Goal: Task Accomplishment & Management: Use online tool/utility

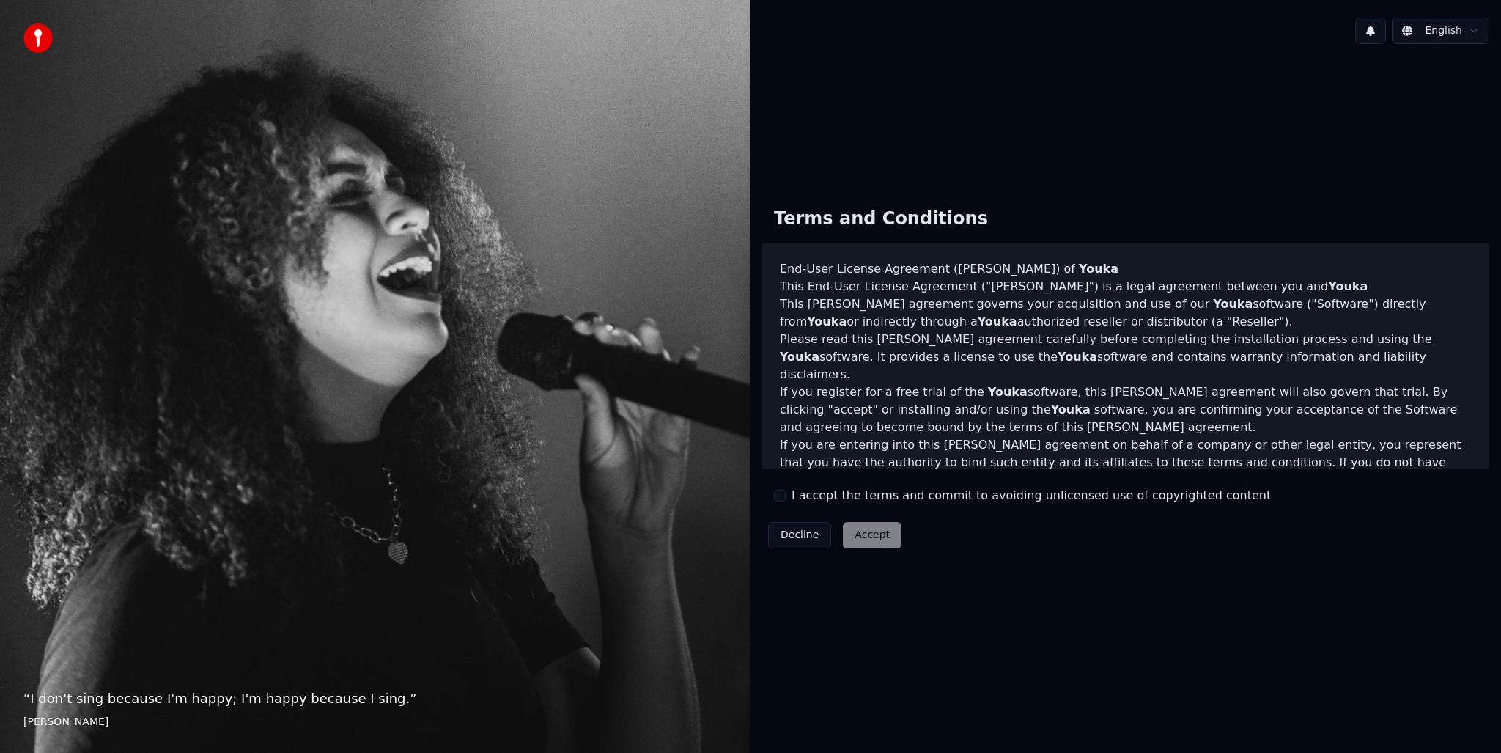
click at [816, 501] on label "I accept the terms and commit to avoiding unlicensed use of copyrighted content" at bounding box center [1031, 496] width 479 height 18
click at [786, 501] on button "I accept the terms and commit to avoiding unlicensed use of copyrighted content" at bounding box center [780, 496] width 12 height 12
click at [866, 543] on button "Accept" at bounding box center [872, 535] width 59 height 26
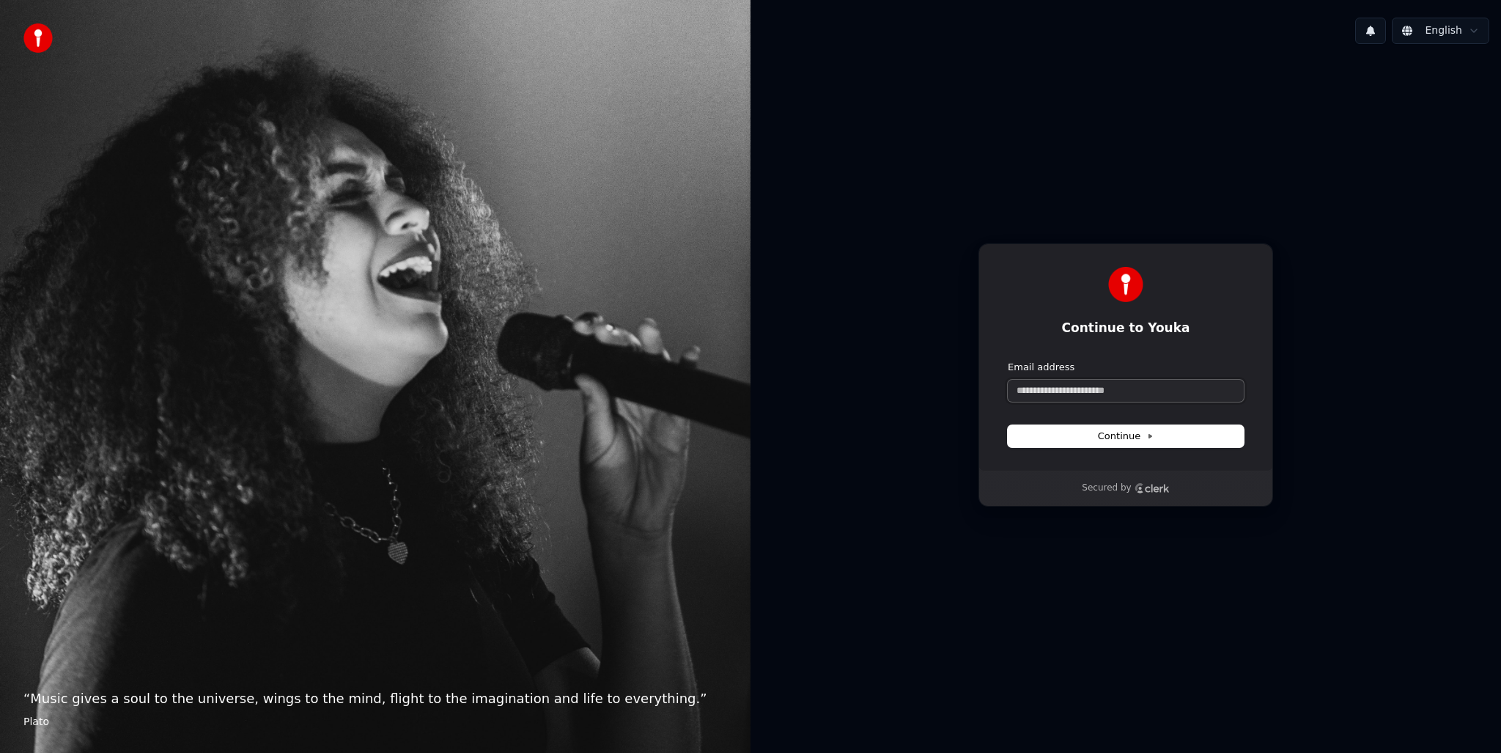
click at [1099, 387] on input "Email address" at bounding box center [1126, 391] width 236 height 22
click at [1073, 389] on input "Email address" at bounding box center [1126, 391] width 236 height 22
click at [1149, 441] on span "Continue" at bounding box center [1126, 436] width 56 height 13
type input "**********"
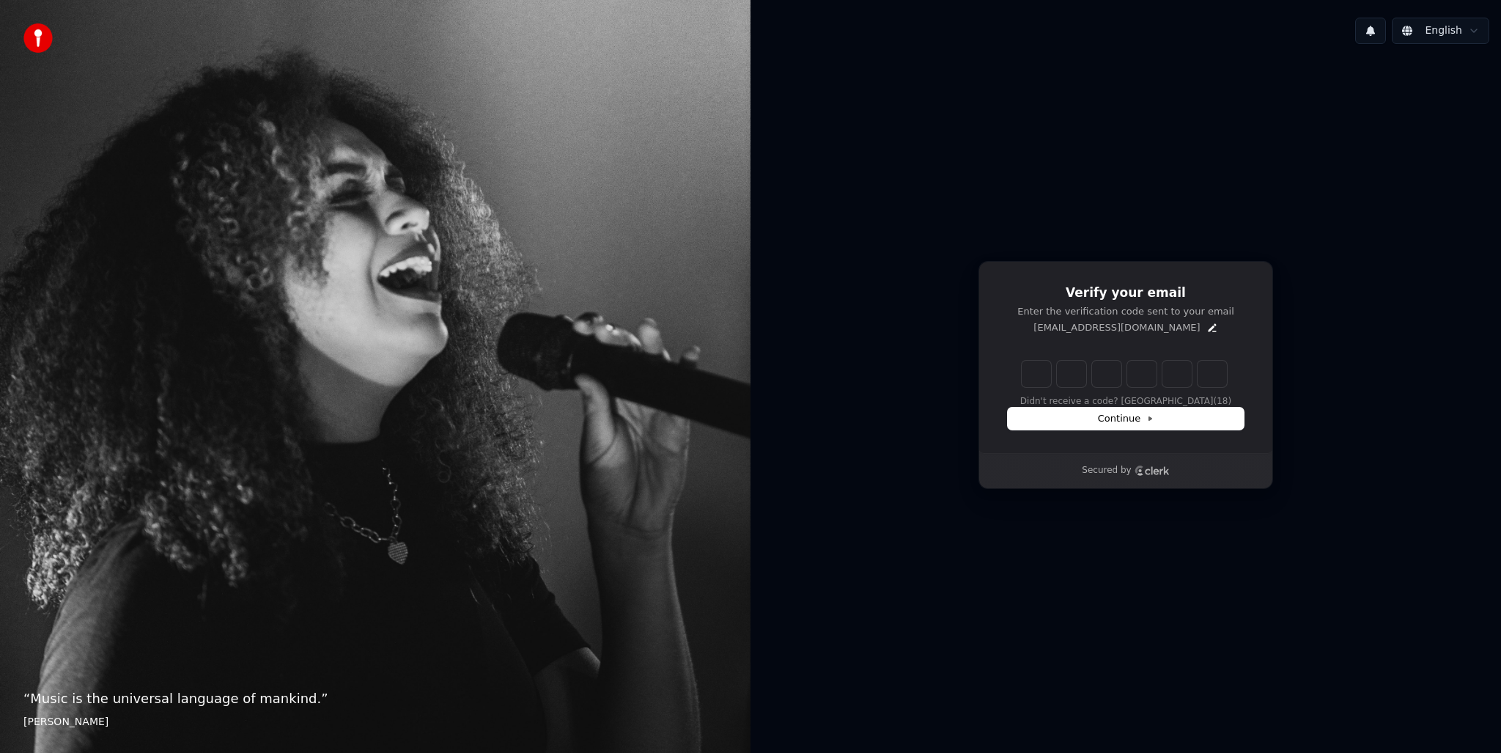
type input "******"
type input "*"
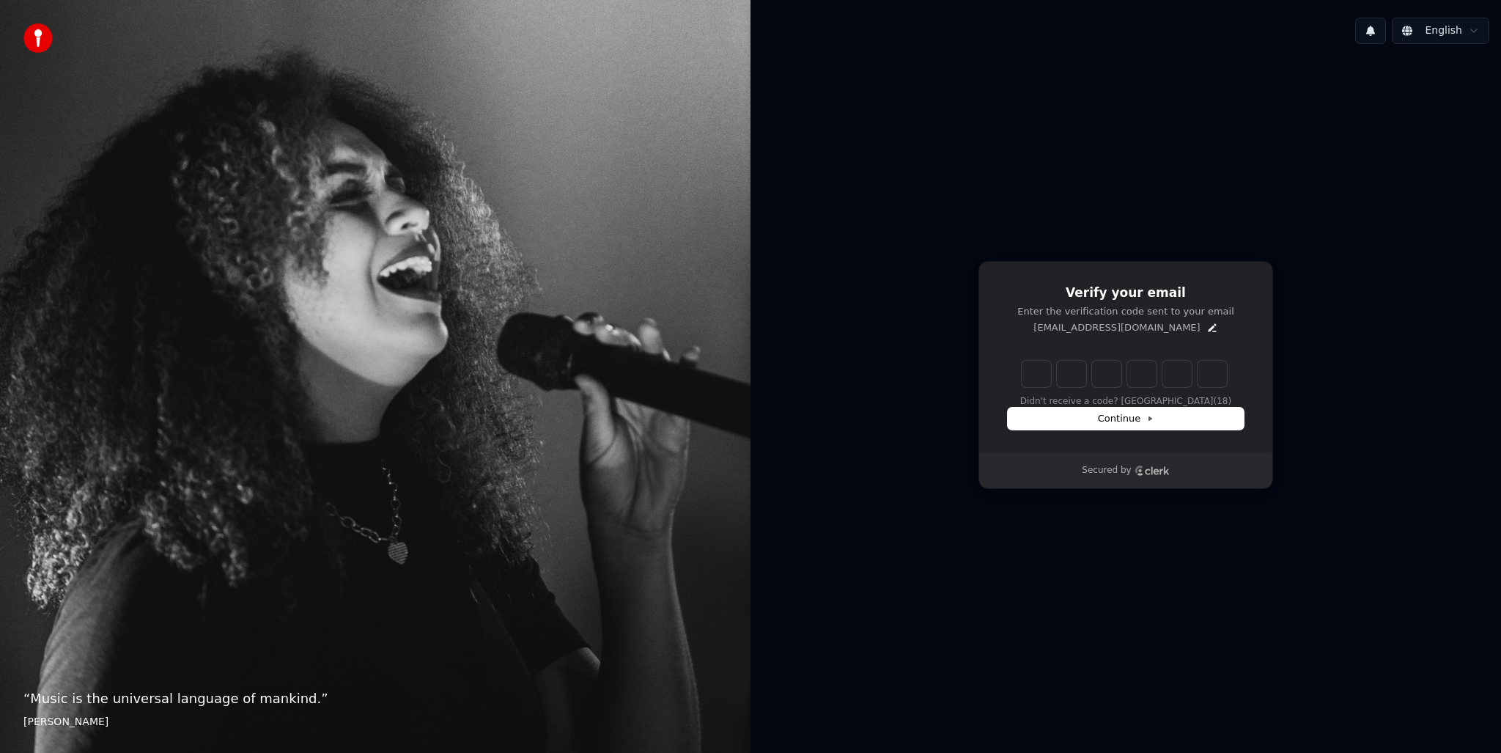
type input "*"
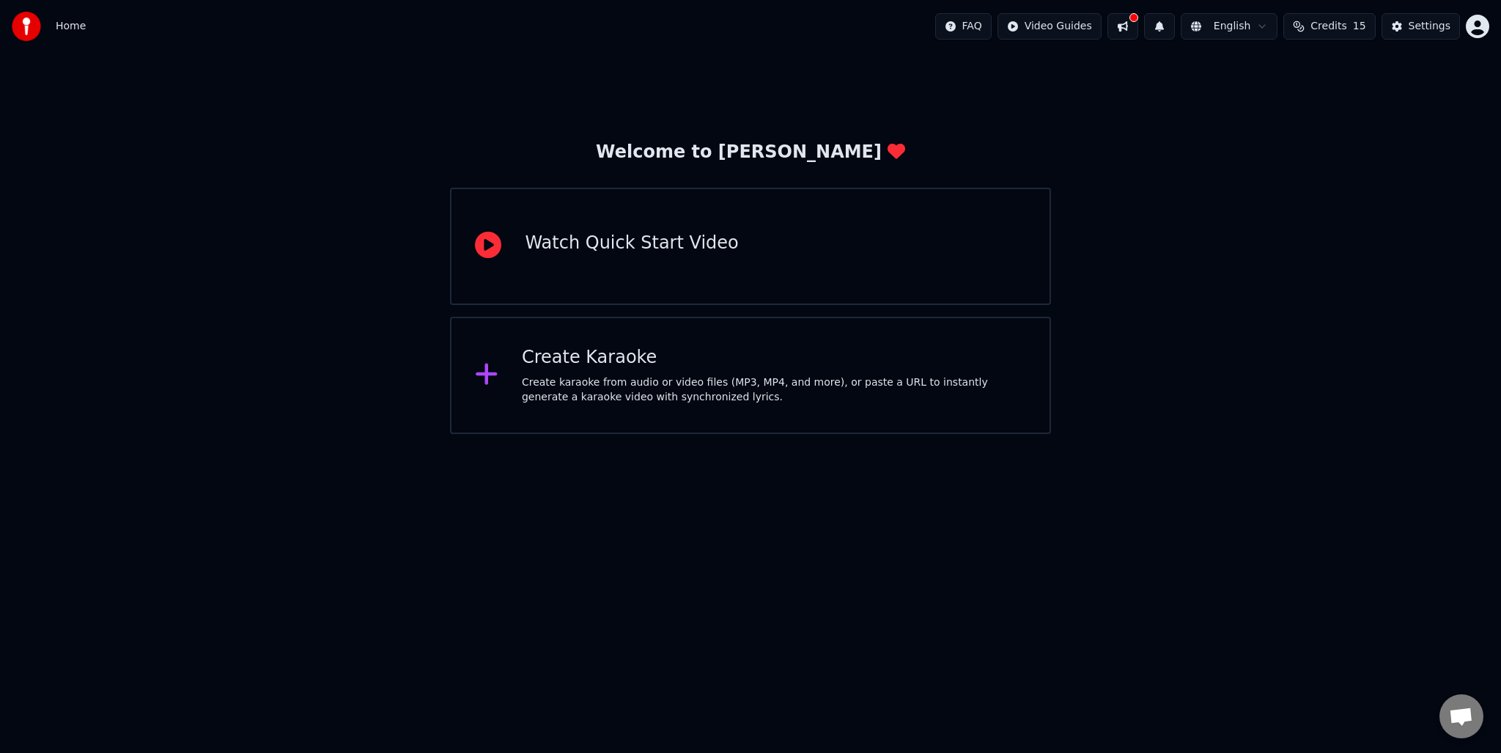
click at [655, 251] on div "Watch Quick Start Video" at bounding box center [631, 243] width 213 height 23
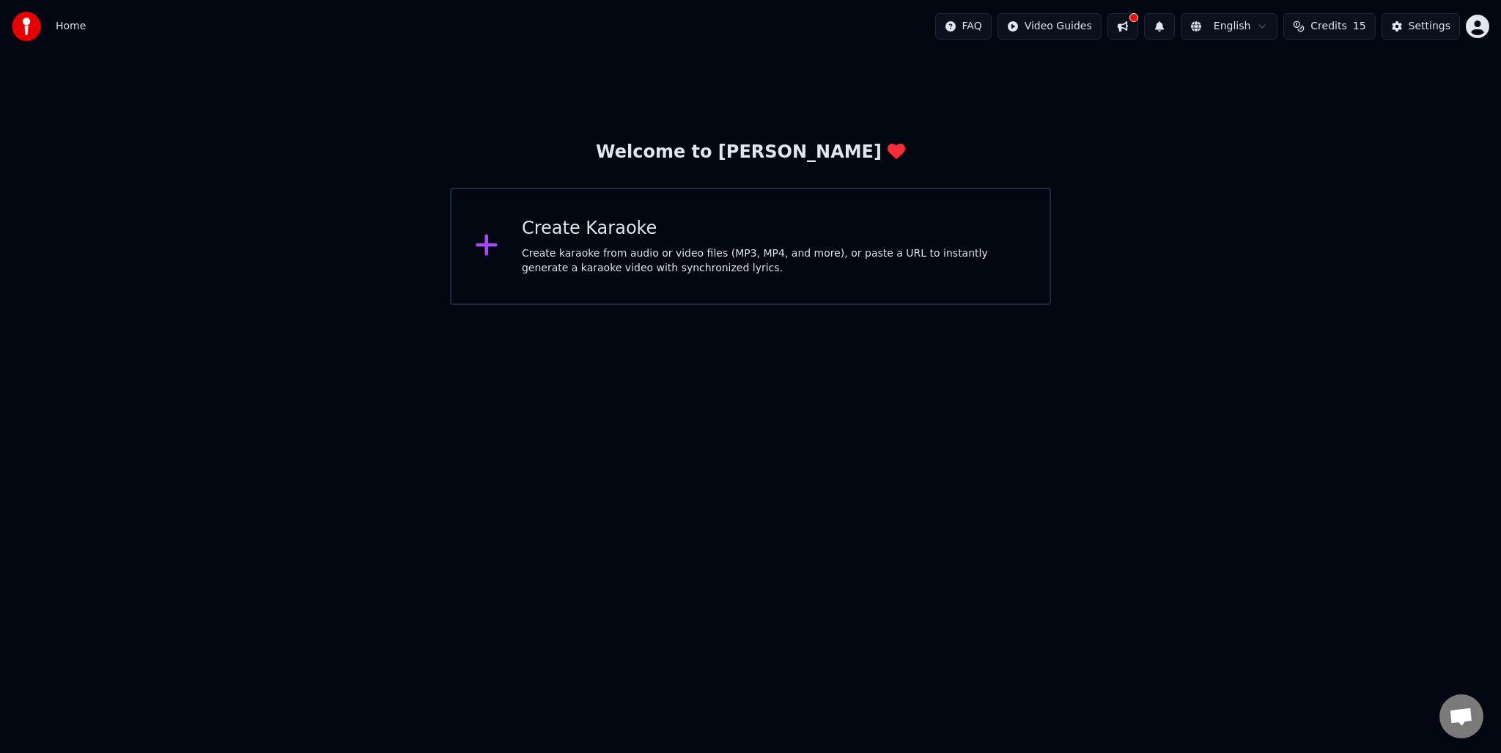
click at [690, 257] on div "Create karaoke from audio or video files (MP3, MP4, and more), or paste a URL t…" at bounding box center [774, 260] width 504 height 29
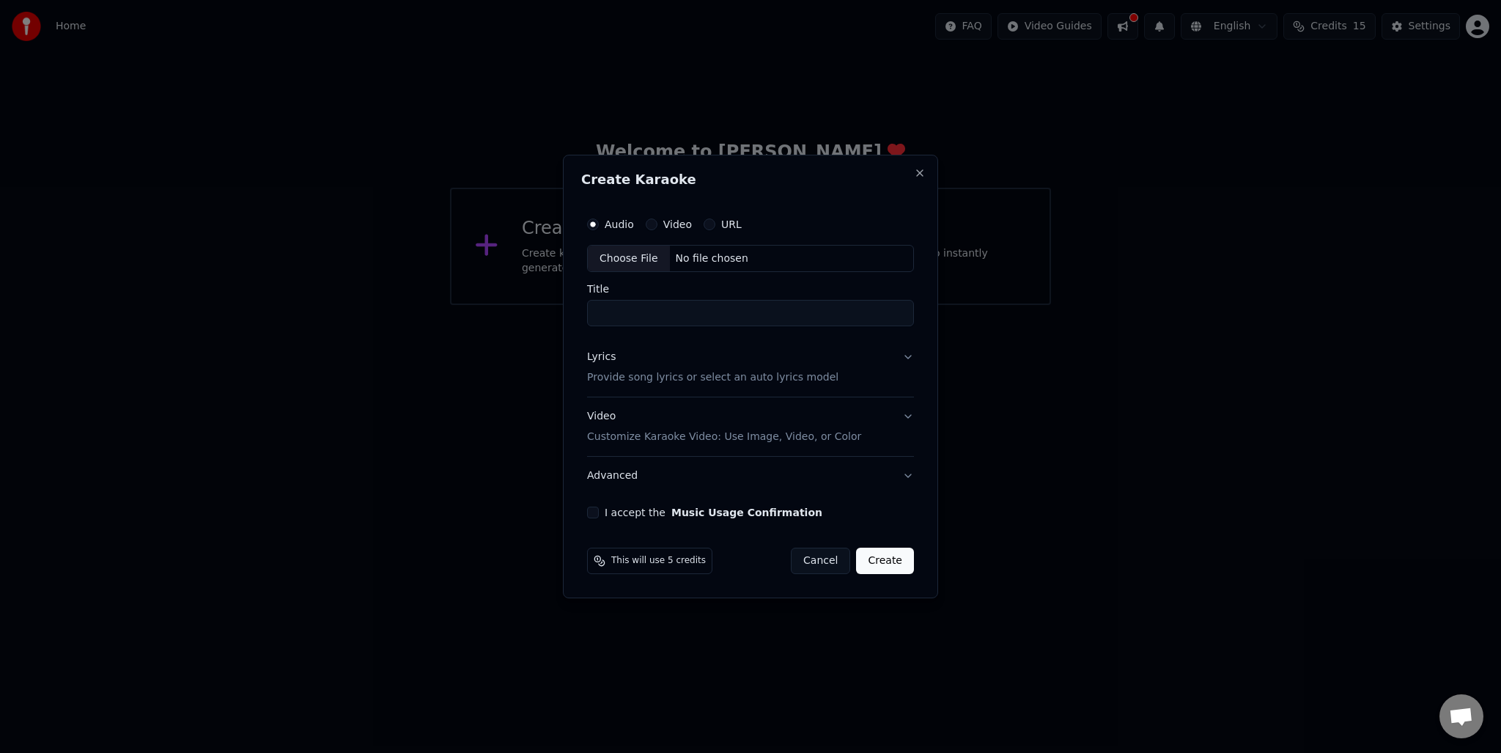
click at [903, 356] on button "Lyrics Provide song lyrics or select an auto lyrics model" at bounding box center [750, 368] width 327 height 59
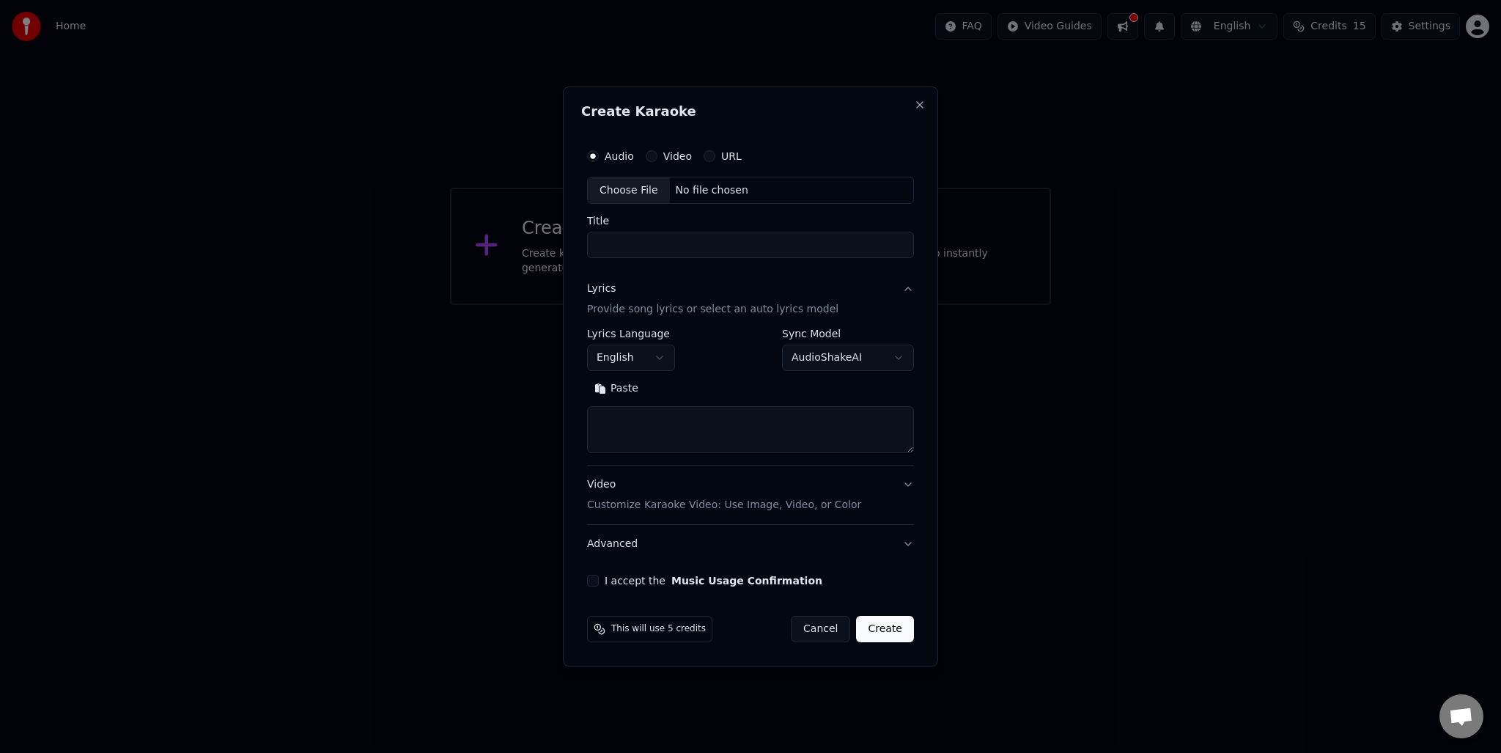
click at [910, 286] on button "Lyrics Provide song lyrics or select an auto lyrics model" at bounding box center [750, 299] width 327 height 59
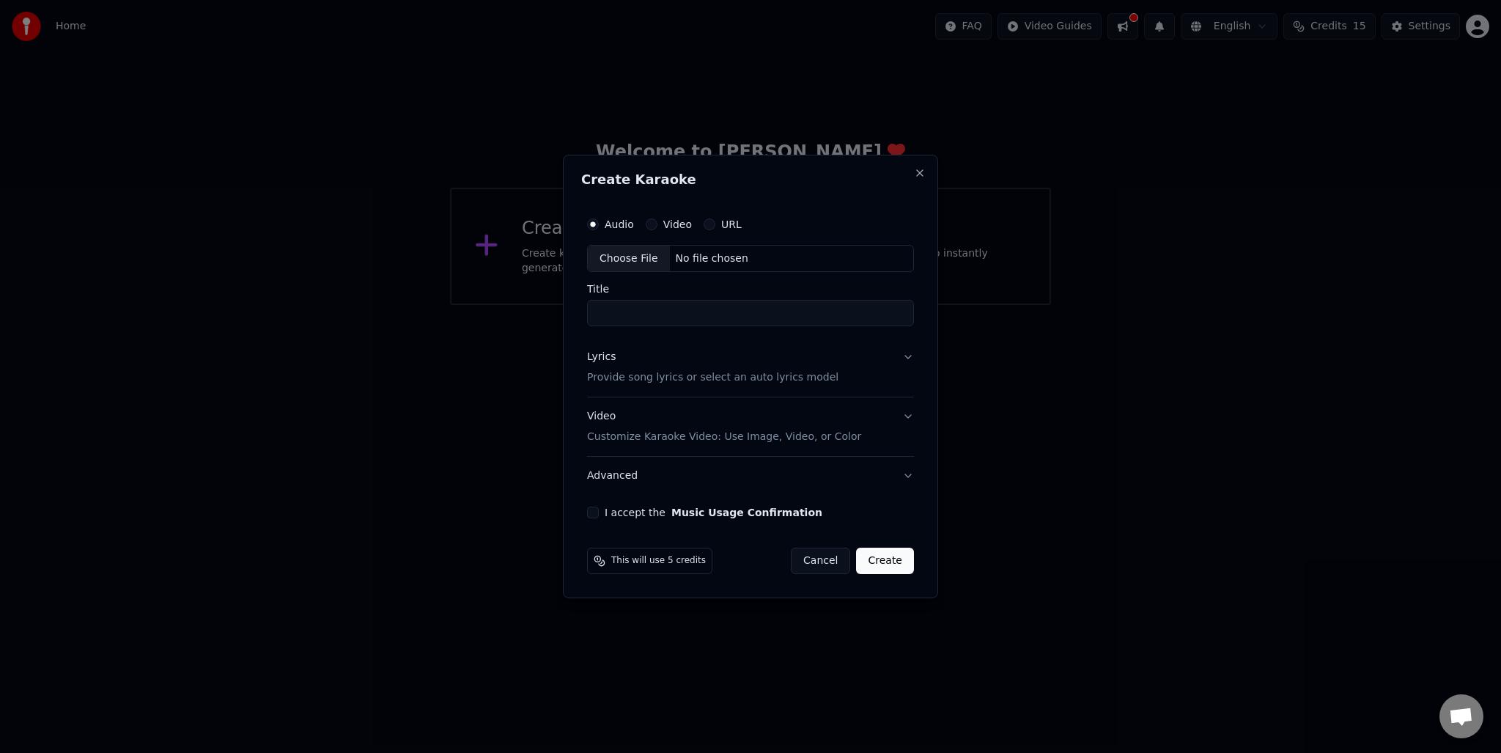
click at [910, 411] on button "Video Customize Karaoke Video: Use Image, Video, or Color" at bounding box center [750, 427] width 327 height 59
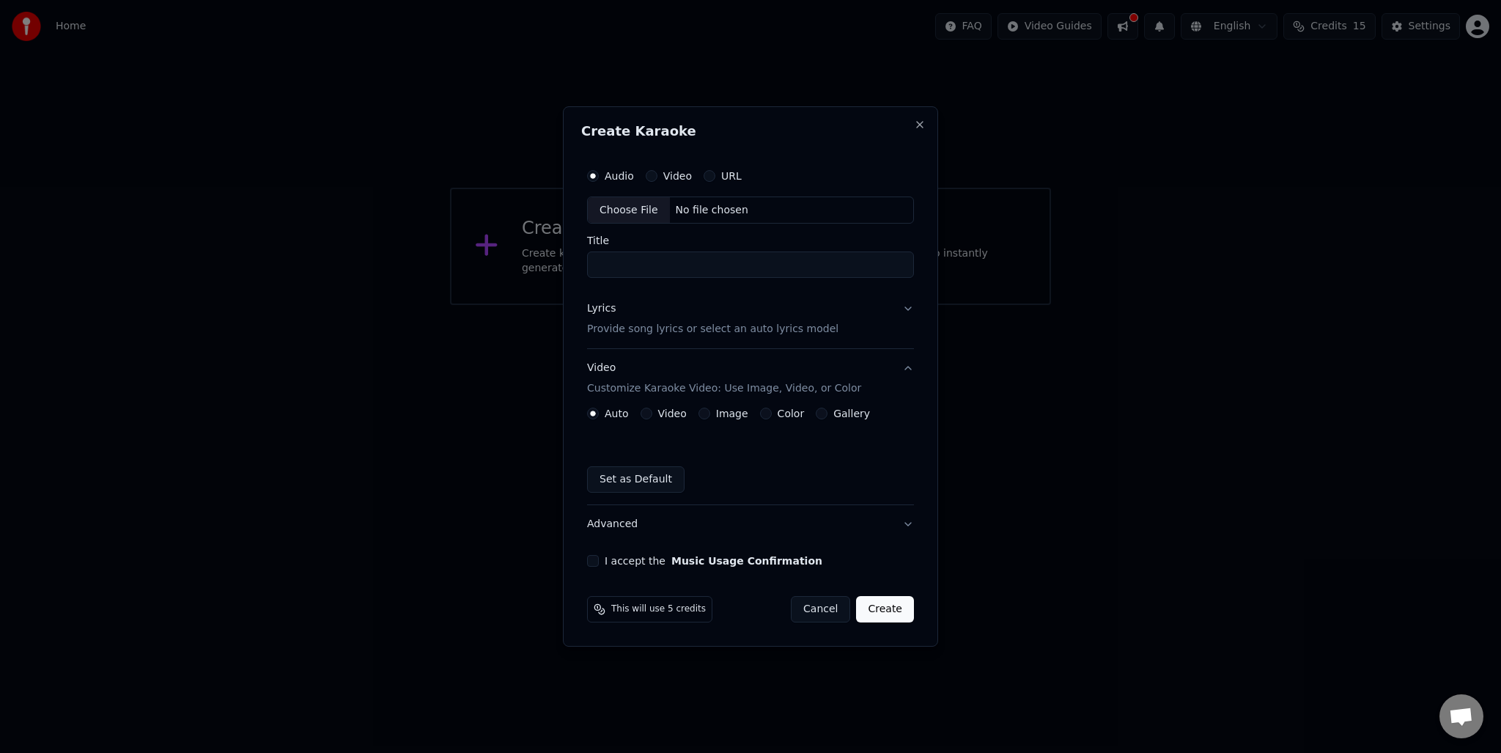
click at [908, 369] on button "Video Customize Karaoke Video: Use Image, Video, or Color" at bounding box center [750, 379] width 327 height 59
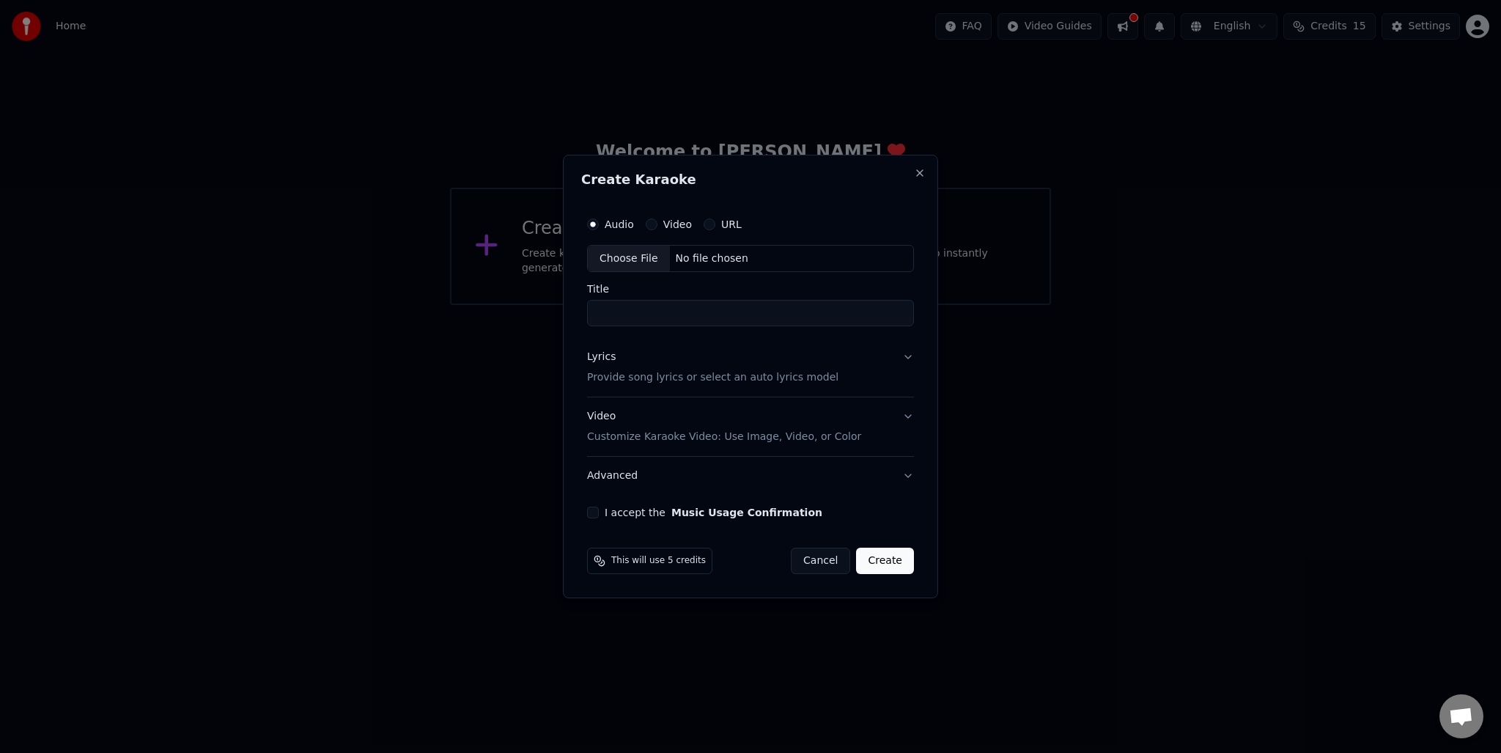
click at [617, 260] on div "Choose File" at bounding box center [629, 259] width 82 height 26
click at [704, 221] on button "URL" at bounding box center [710, 224] width 12 height 12
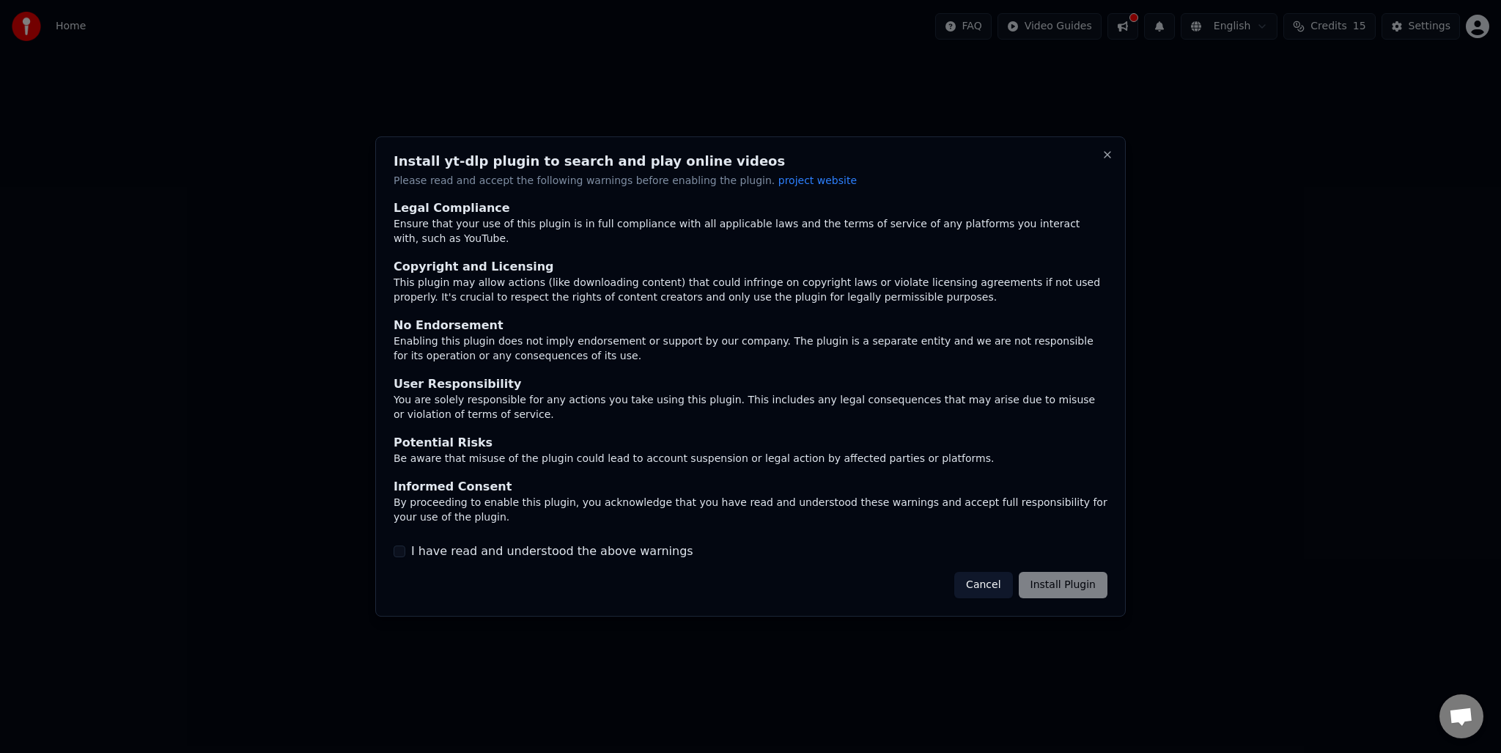
click at [1064, 583] on div "Cancel Install Plugin" at bounding box center [1030, 585] width 153 height 26
drag, startPoint x: 627, startPoint y: 532, endPoint x: 624, endPoint y: 544, distance: 12.3
click at [625, 542] on div "Legal Compliance Ensure that your use of this plugin is in full compliance with…" at bounding box center [751, 380] width 714 height 361
click at [624, 544] on label "I have read and understood the above warnings" at bounding box center [552, 551] width 282 height 18
click at [405, 545] on button "I have read and understood the above warnings" at bounding box center [400, 551] width 12 height 12
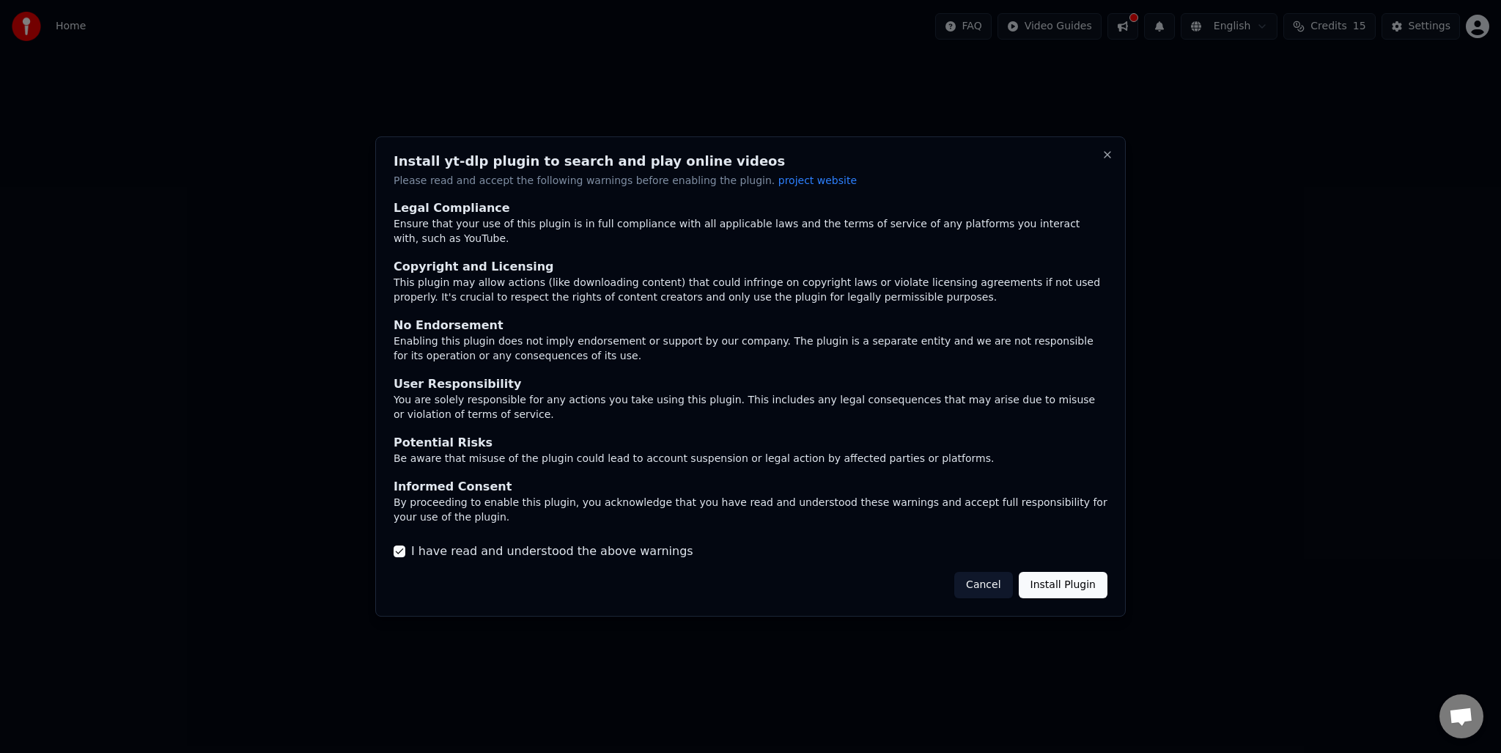
drag, startPoint x: 1050, startPoint y: 577, endPoint x: 1033, endPoint y: 580, distance: 17.1
click at [1033, 580] on button "Install Plugin" at bounding box center [1063, 585] width 89 height 26
click at [1072, 584] on div "Cancel Install Plugin" at bounding box center [1022, 585] width 171 height 26
click at [979, 580] on div "Cancel Install Plugin" at bounding box center [1022, 585] width 171 height 26
click at [1113, 161] on button "Close" at bounding box center [1108, 155] width 12 height 12
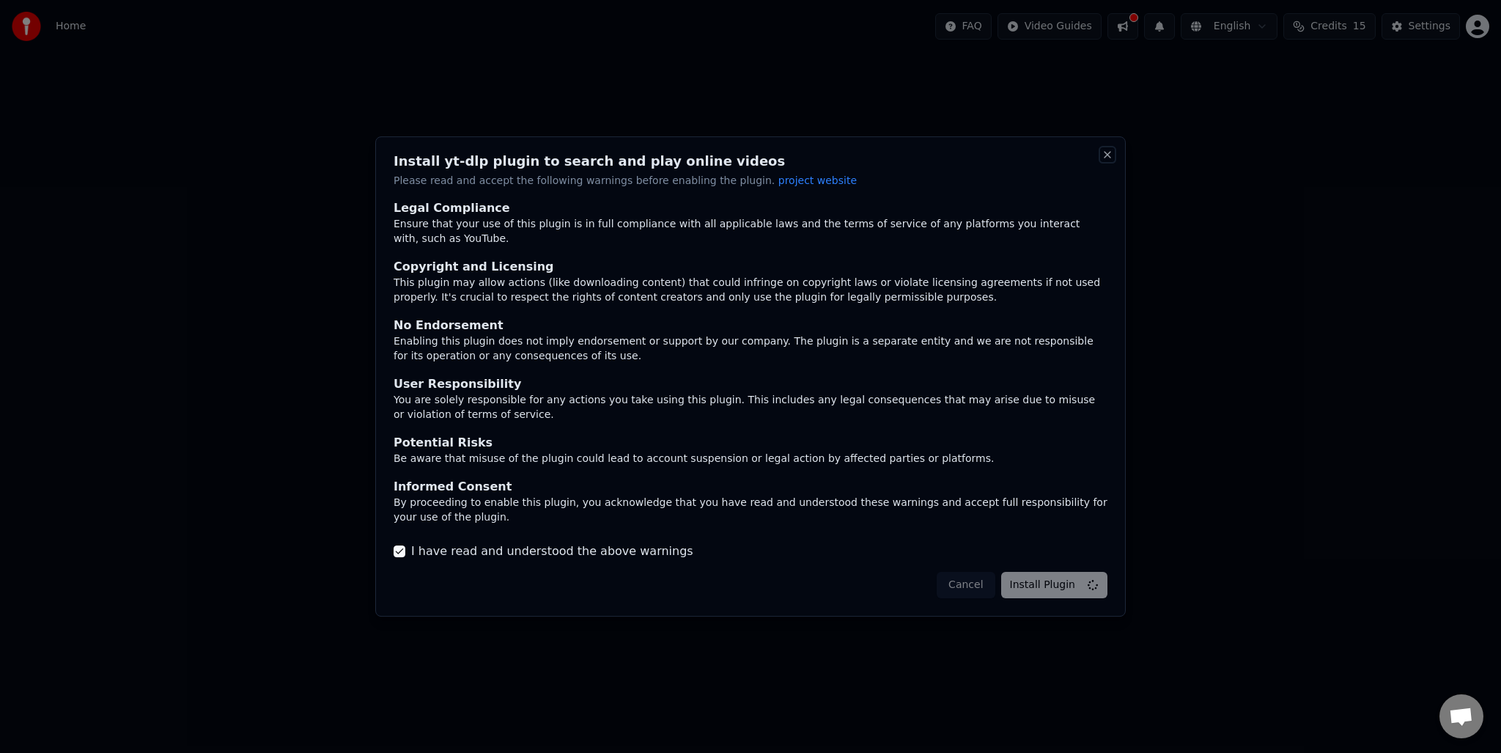
click at [1105, 160] on button "Close" at bounding box center [1108, 155] width 12 height 12
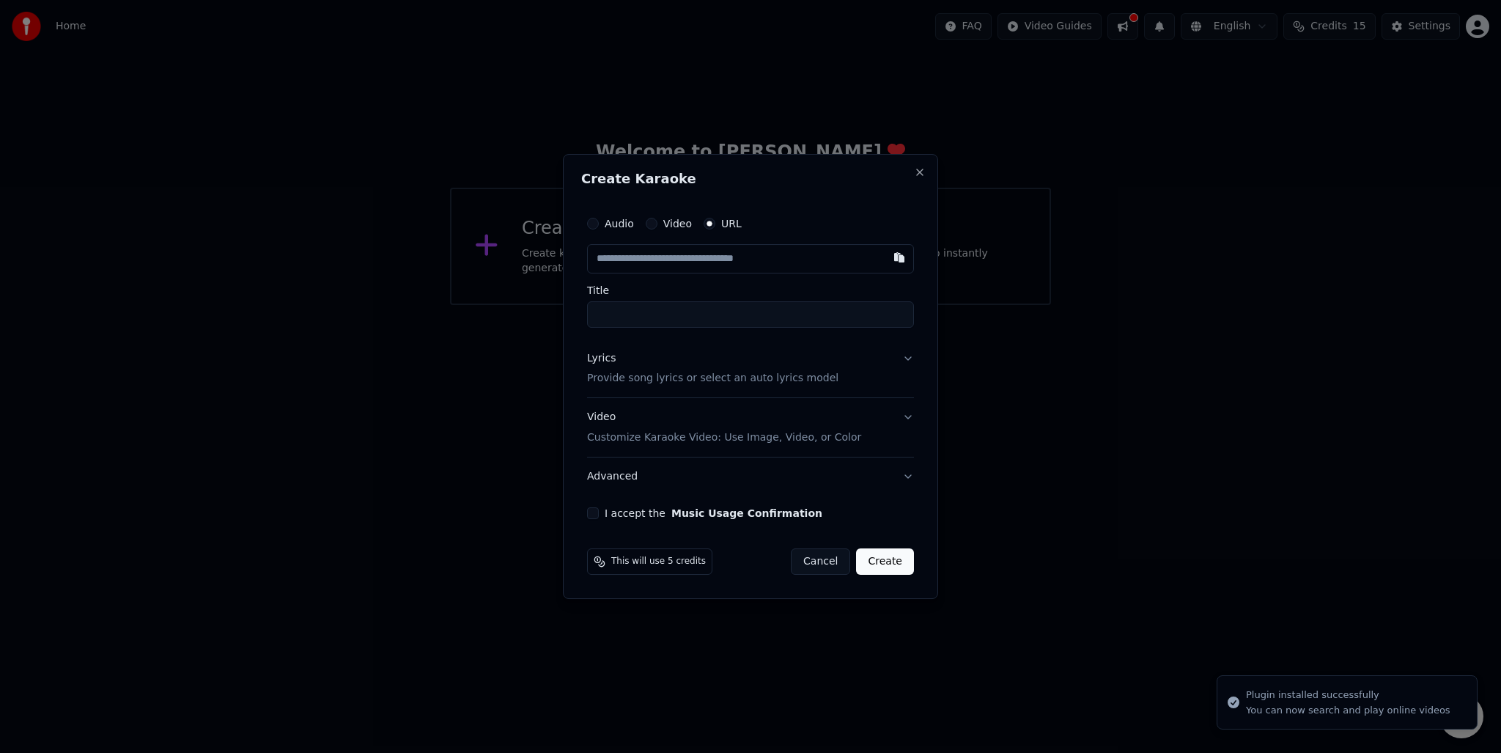
click at [761, 300] on div "Title" at bounding box center [750, 306] width 327 height 43
click at [748, 258] on input "text" at bounding box center [750, 258] width 327 height 29
click at [685, 319] on input "Title" at bounding box center [750, 314] width 327 height 26
click at [730, 265] on input "text" at bounding box center [750, 258] width 327 height 29
paste input "**********"
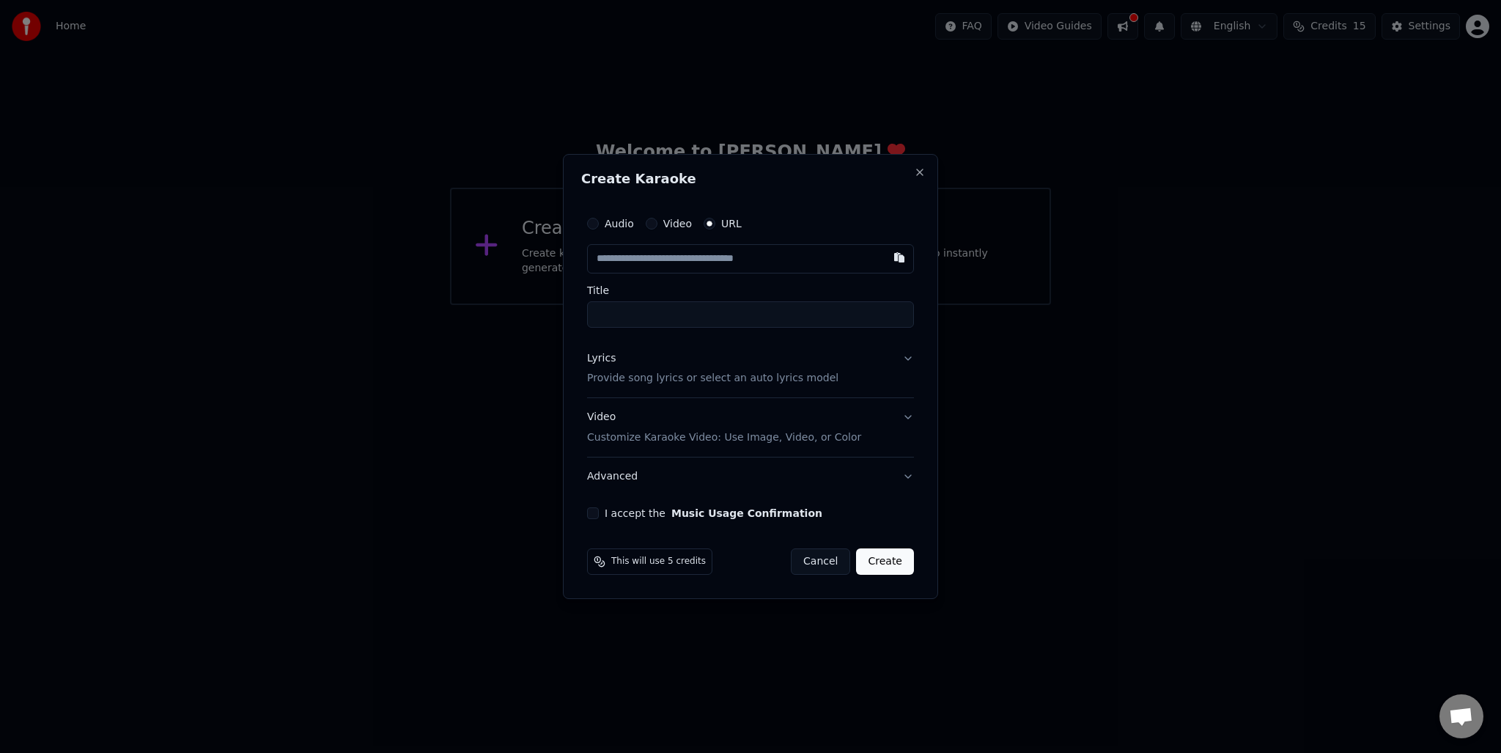
type input "**********"
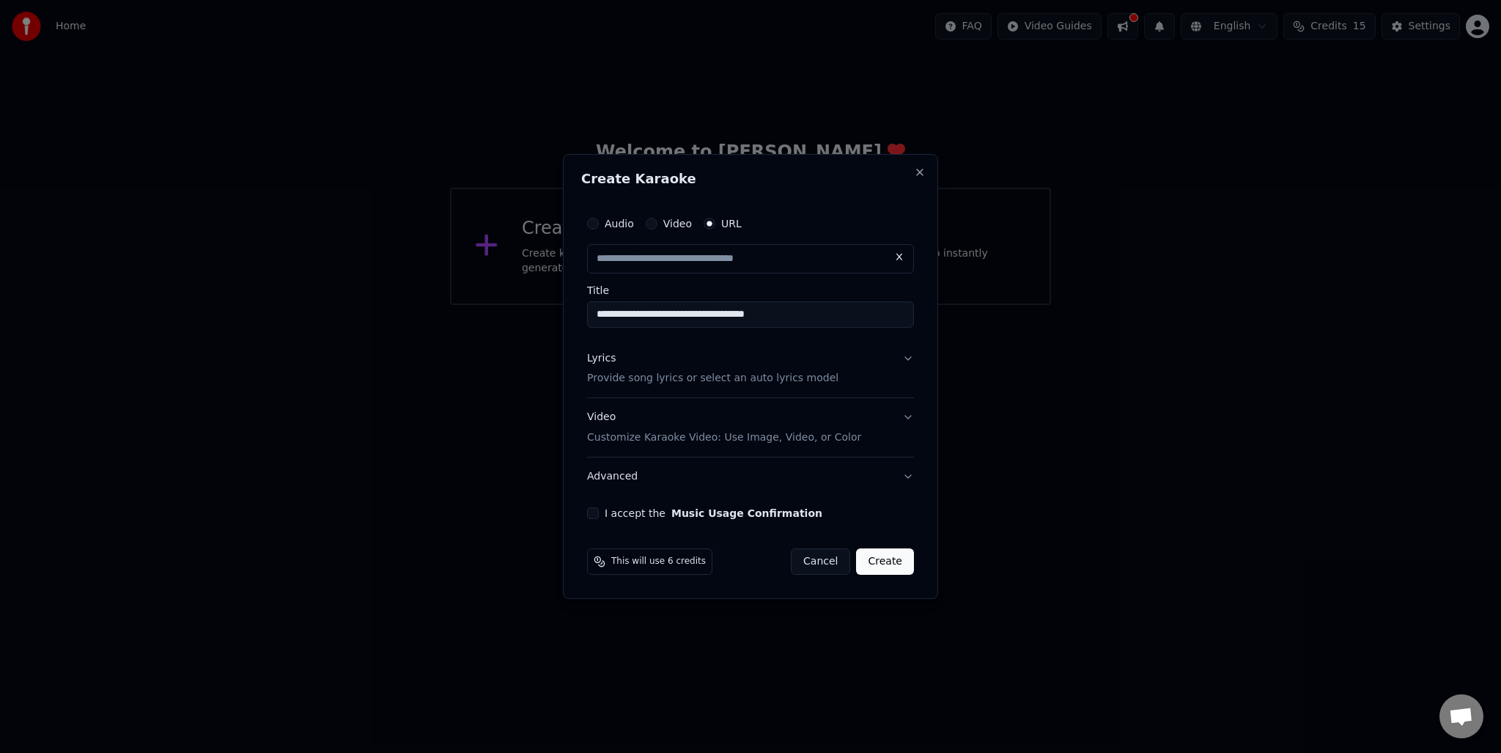
click at [622, 510] on label "I accept the Music Usage Confirmation" at bounding box center [714, 513] width 218 height 10
click at [599, 510] on button "I accept the Music Usage Confirmation" at bounding box center [593, 513] width 12 height 12
click at [612, 513] on label "I accept the Music Usage Confirmation" at bounding box center [714, 513] width 218 height 10
click at [599, 513] on button "I accept the Music Usage Confirmation" at bounding box center [593, 513] width 12 height 12
click at [882, 569] on button "Create" at bounding box center [885, 561] width 58 height 26
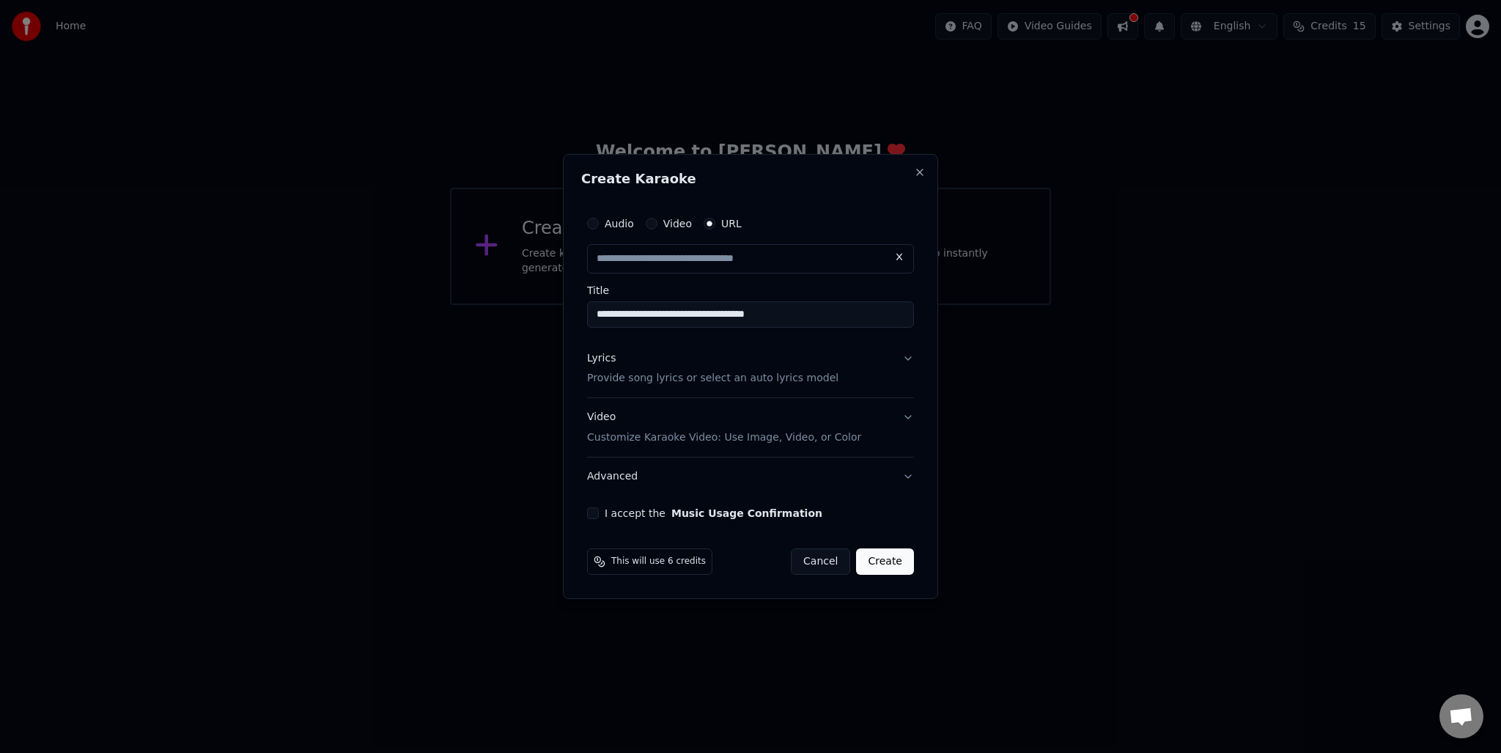
type input "**********"
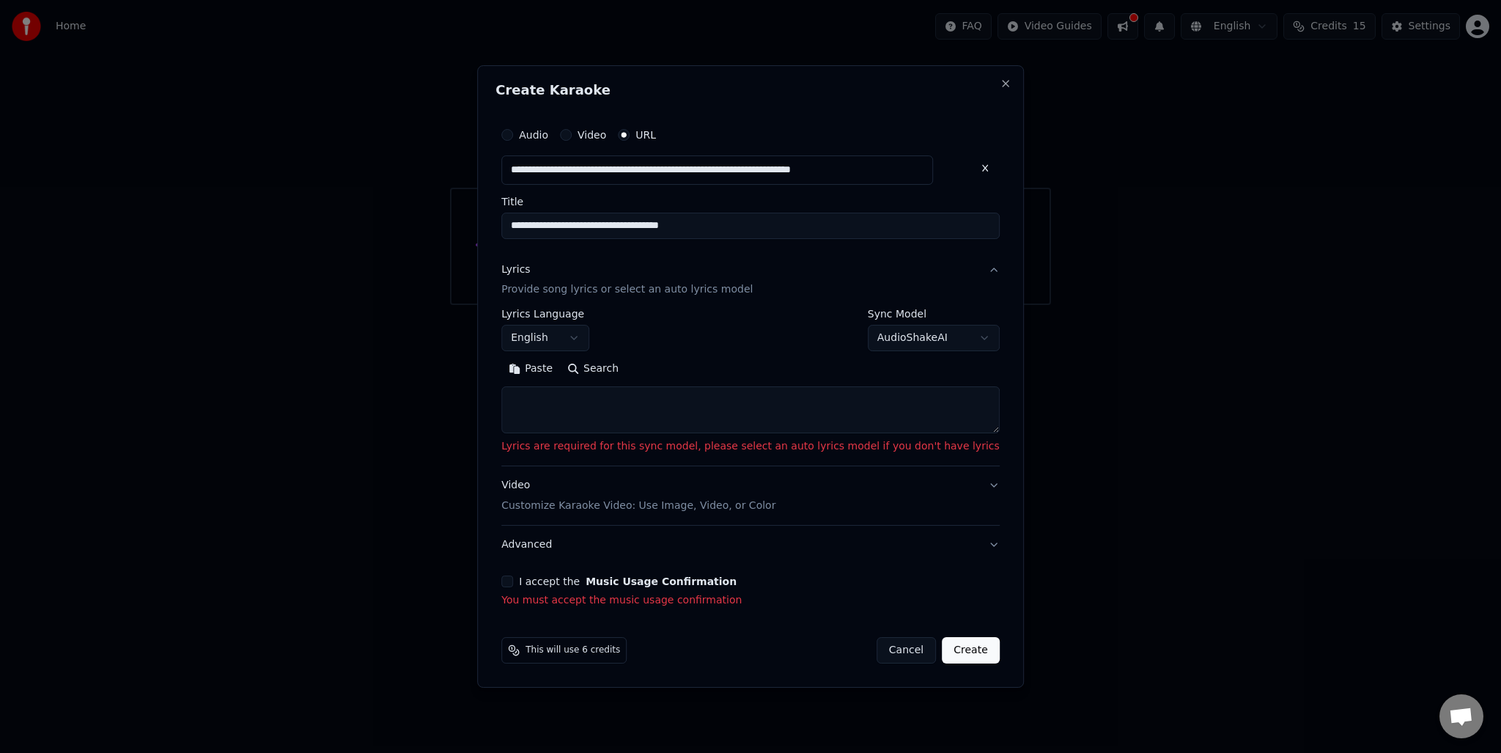
click at [572, 580] on label "I accept the Music Usage Confirmation" at bounding box center [628, 581] width 218 height 10
click at [513, 580] on button "I accept the Music Usage Confirmation" at bounding box center [507, 581] width 12 height 12
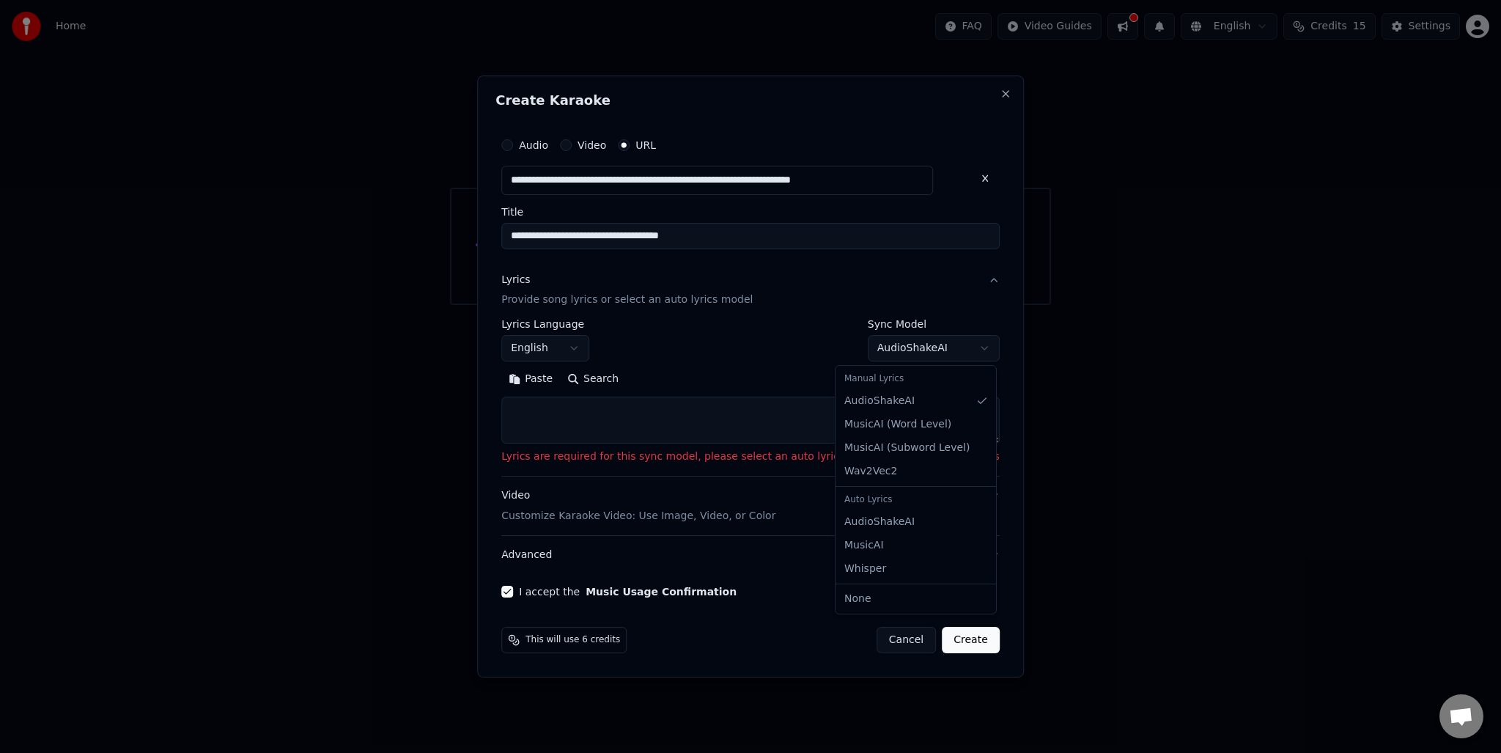
click at [877, 305] on body "**********" at bounding box center [750, 152] width 1501 height 305
click at [887, 305] on body "**********" at bounding box center [750, 152] width 1501 height 305
click at [727, 425] on textarea at bounding box center [750, 420] width 498 height 47
click at [942, 642] on button "Create" at bounding box center [971, 640] width 58 height 26
click at [513, 143] on button "Audio" at bounding box center [507, 145] width 12 height 12
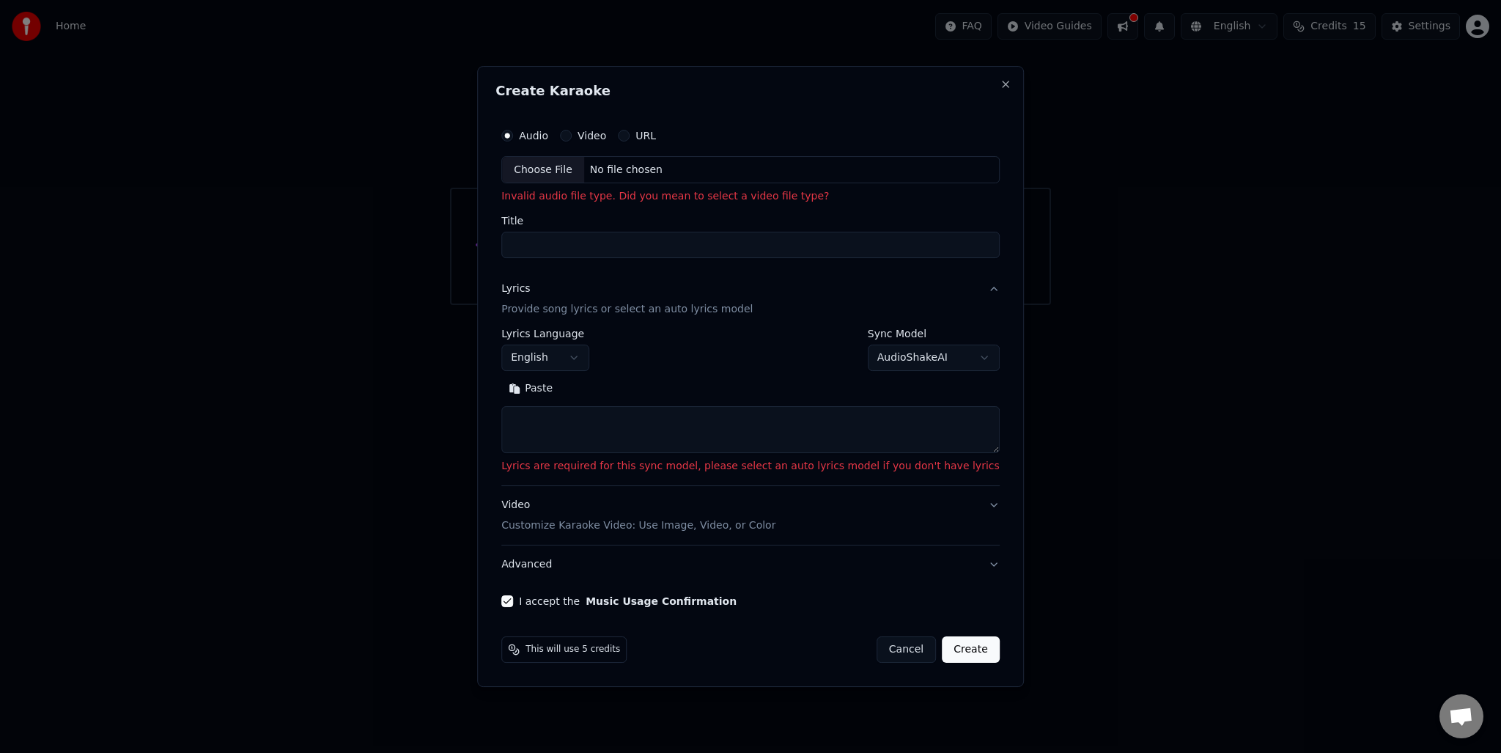
click at [638, 141] on div "Audio Video URL" at bounding box center [578, 136] width 155 height 12
click at [606, 139] on label "Video" at bounding box center [592, 135] width 29 height 10
click at [572, 139] on button "Video" at bounding box center [566, 136] width 12 height 12
click at [656, 130] on label "URL" at bounding box center [646, 135] width 21 height 10
click at [630, 130] on button "URL" at bounding box center [624, 136] width 12 height 12
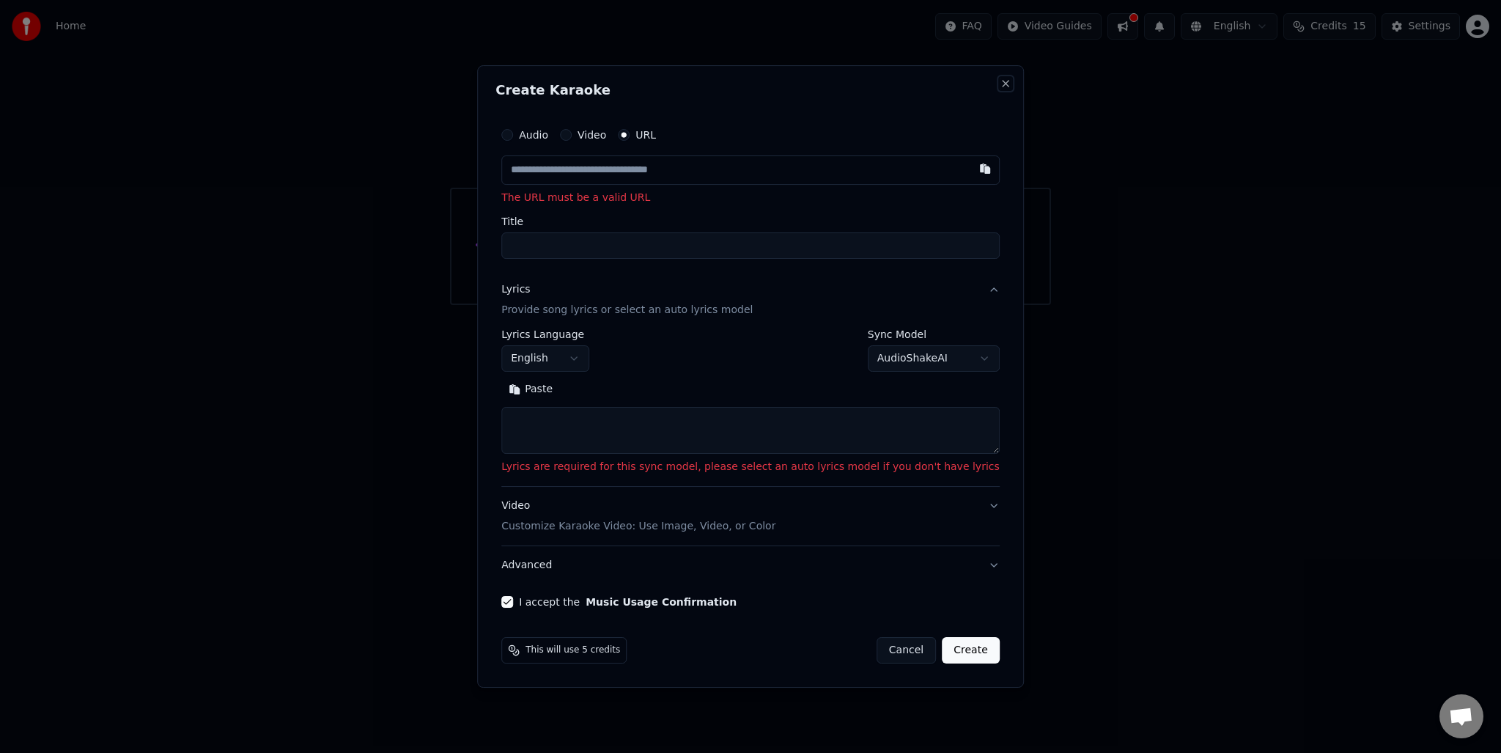
click at [1000, 79] on button "Close" at bounding box center [1006, 84] width 12 height 12
select select
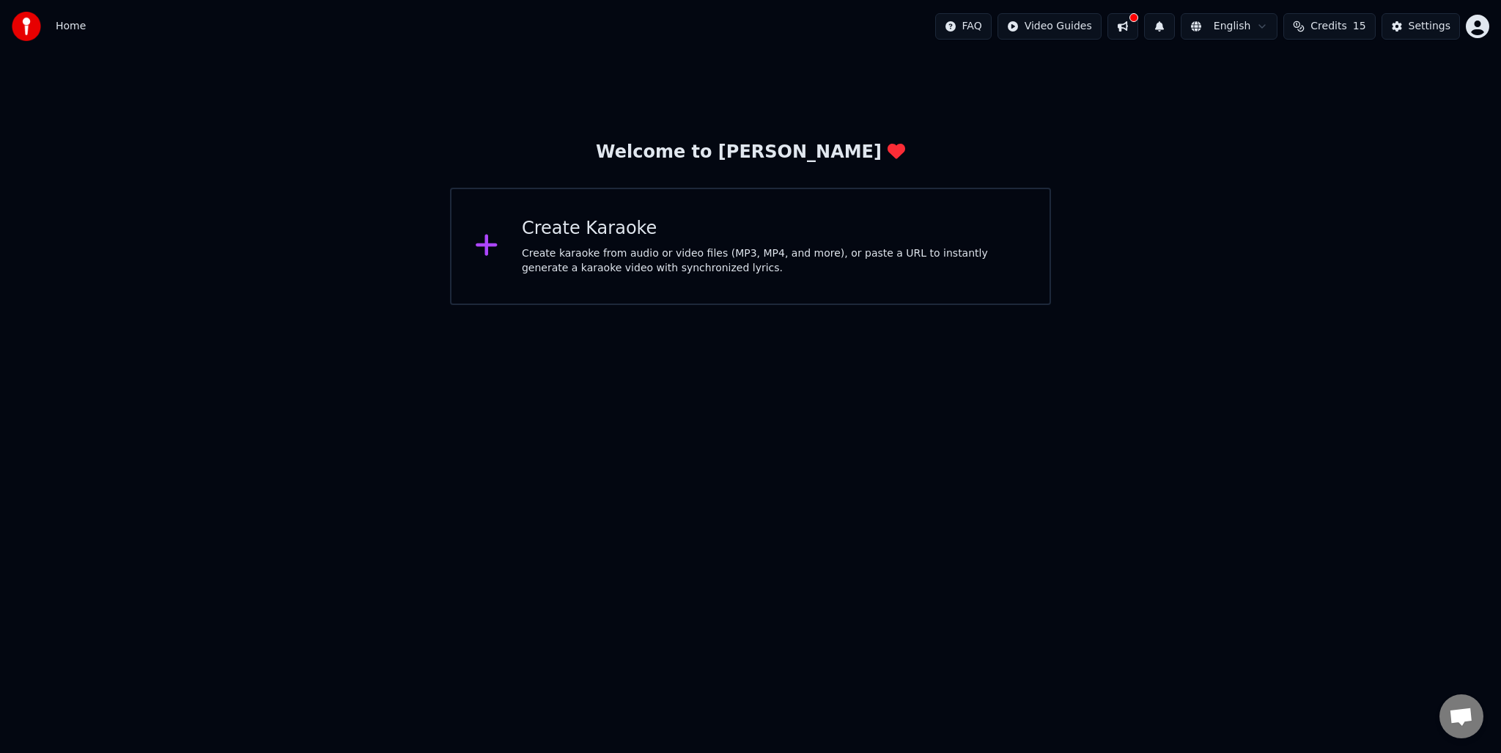
click at [750, 239] on div "Create Karaoke" at bounding box center [774, 228] width 504 height 23
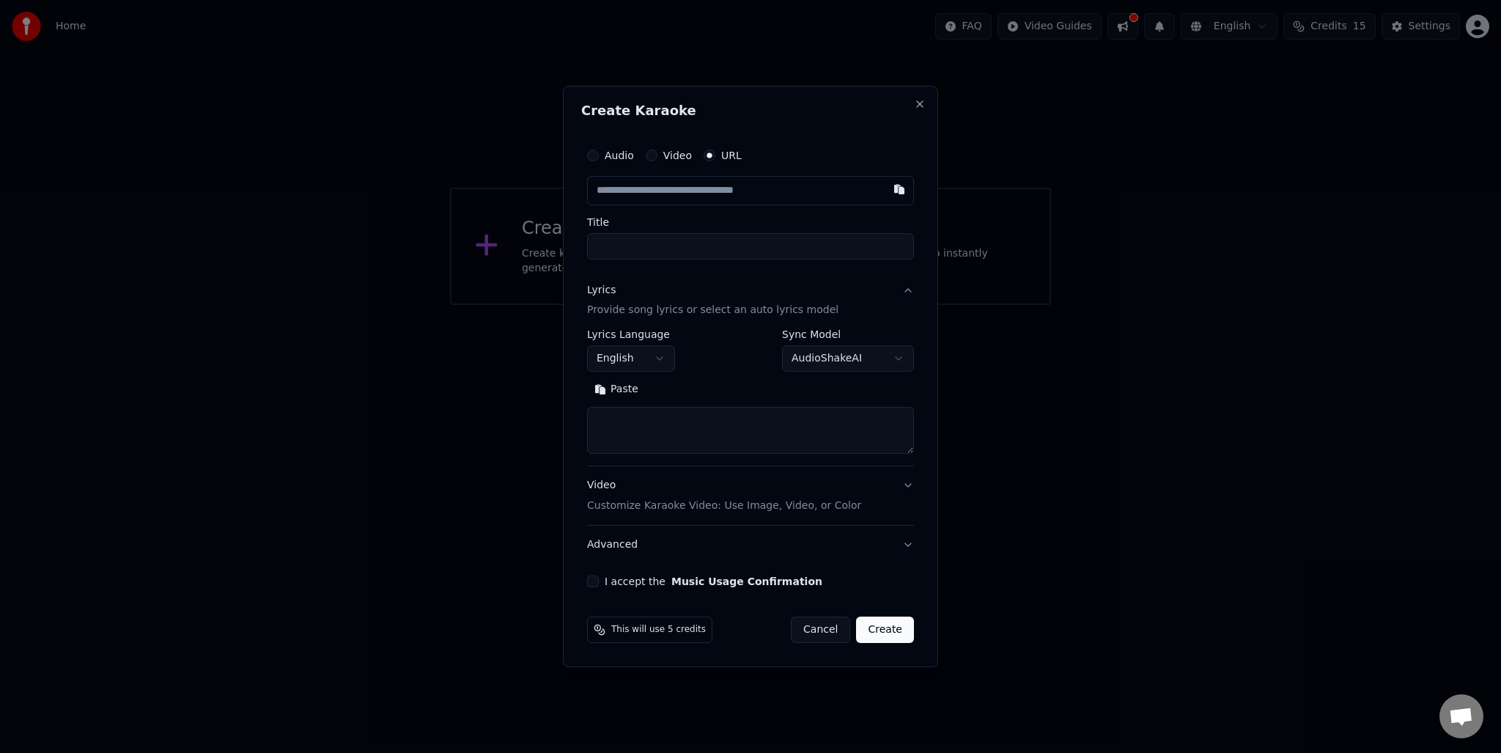
click at [705, 185] on input "text" at bounding box center [750, 190] width 327 height 29
type input "**********"
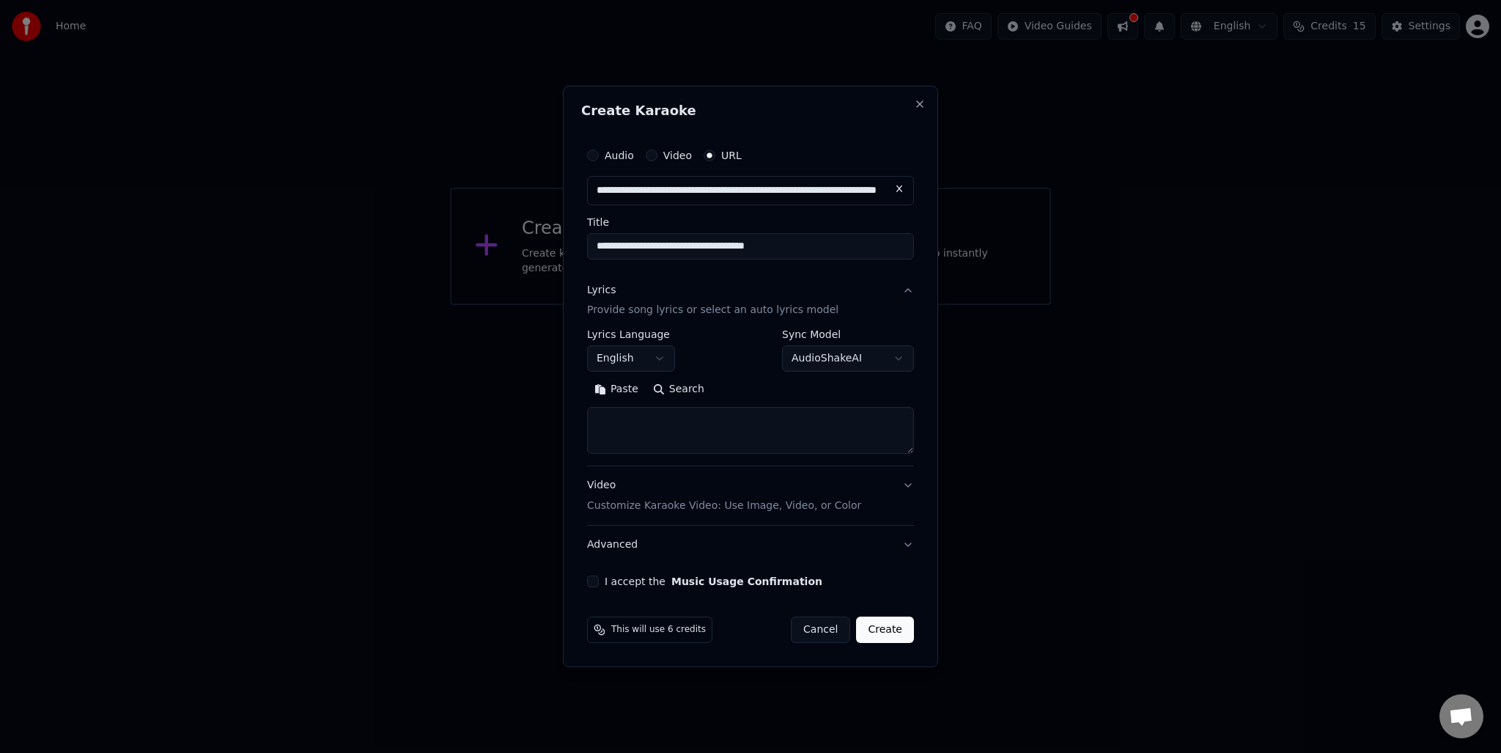
click at [662, 143] on div "Audio Video URL" at bounding box center [750, 155] width 327 height 29
click at [651, 157] on button "Video" at bounding box center [652, 156] width 12 height 12
click at [604, 155] on div "Audio" at bounding box center [610, 156] width 47 height 12
click at [597, 163] on div "Audio Video URL" at bounding box center [750, 155] width 327 height 29
click at [592, 161] on button "Audio" at bounding box center [593, 156] width 12 height 12
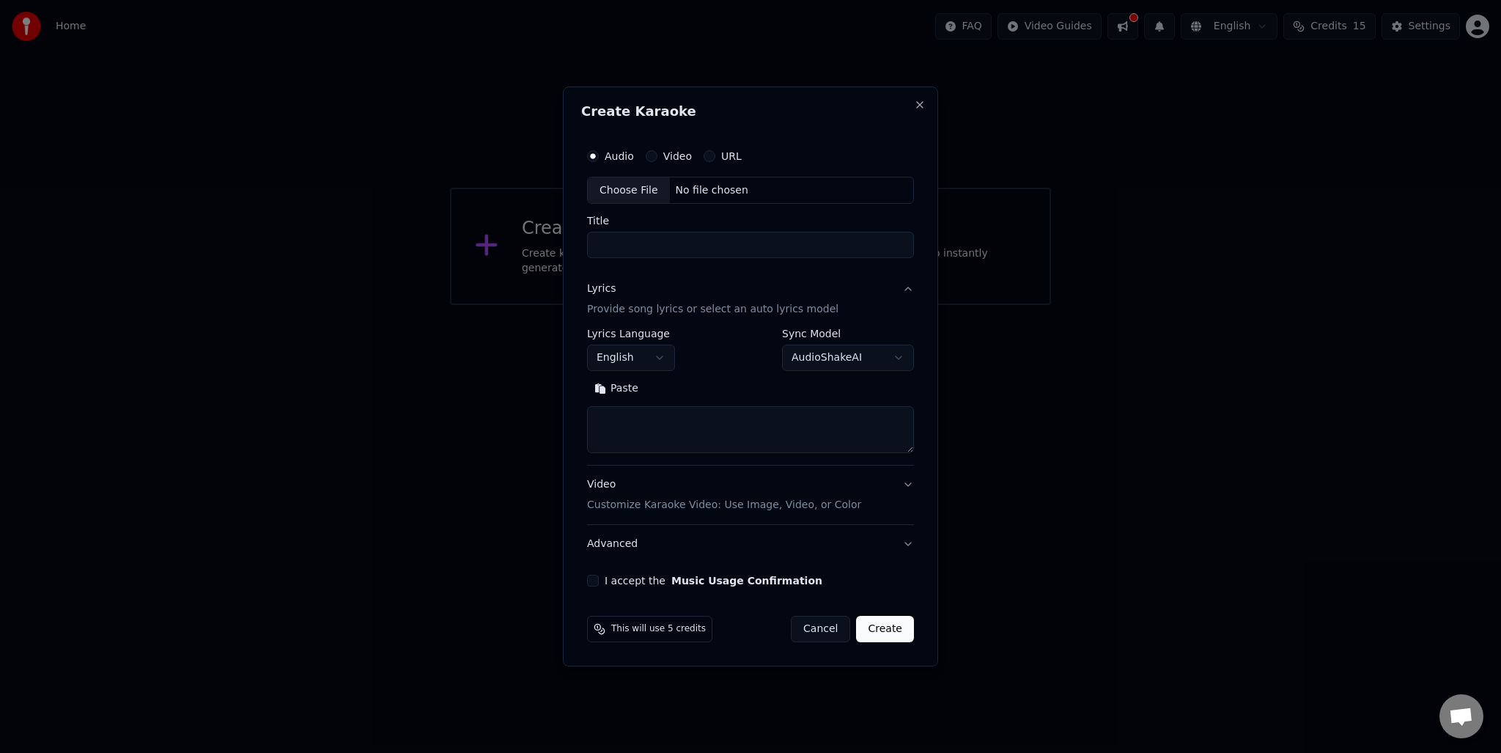
click at [710, 157] on button "URL" at bounding box center [710, 156] width 12 height 12
click at [702, 185] on input "text" at bounding box center [750, 190] width 327 height 29
paste input "**********"
type input "**********"
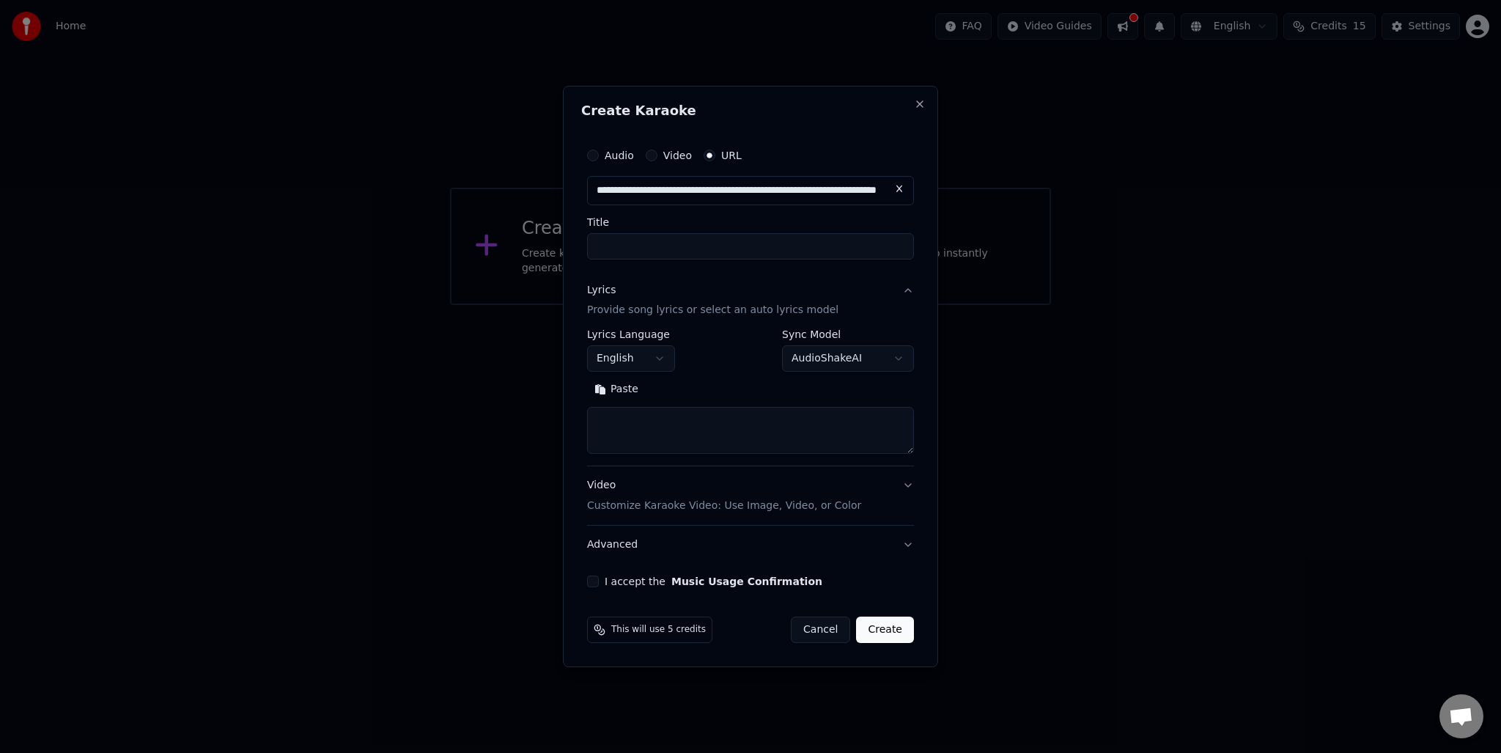
type input "**********"
click at [886, 633] on button "Create" at bounding box center [885, 629] width 58 height 26
type input "**********"
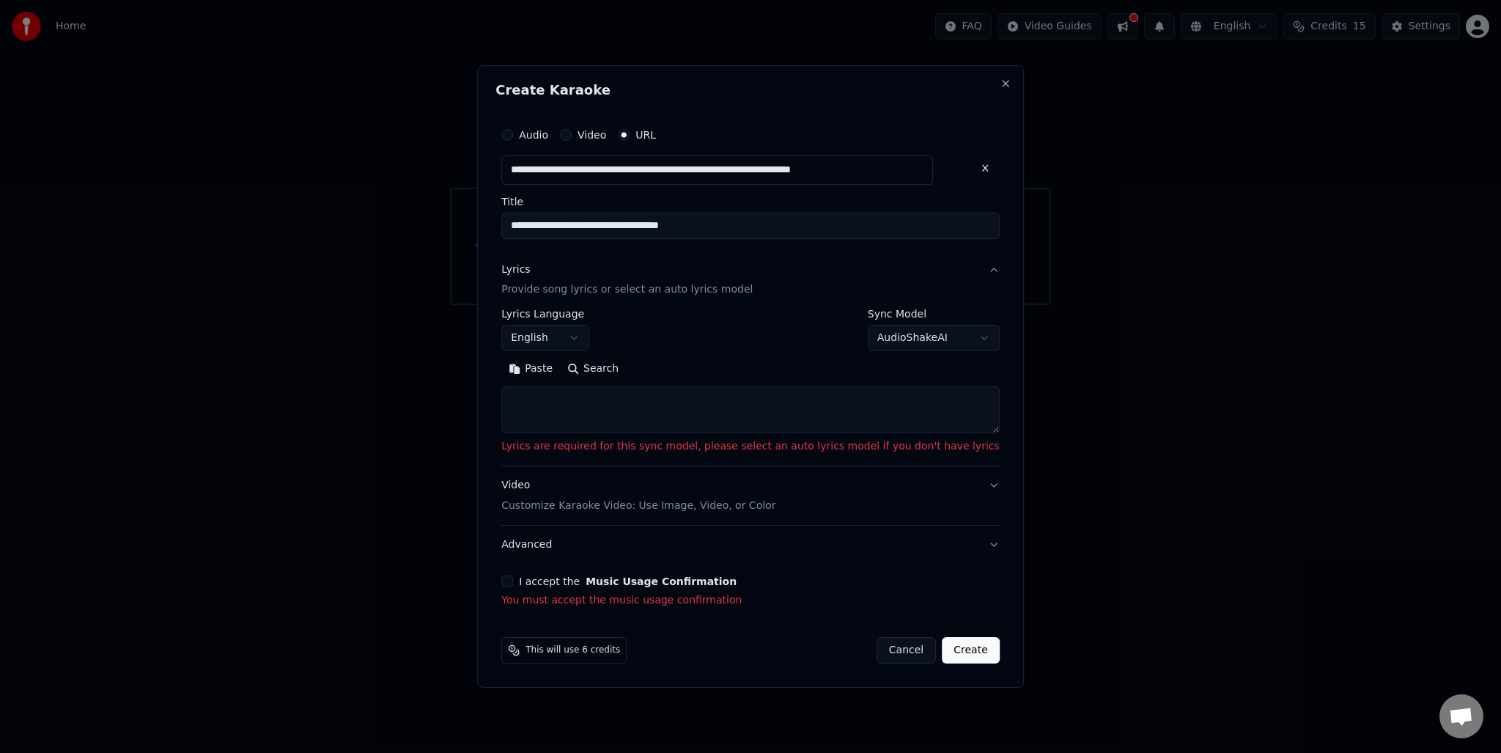
click at [732, 392] on textarea at bounding box center [750, 410] width 498 height 47
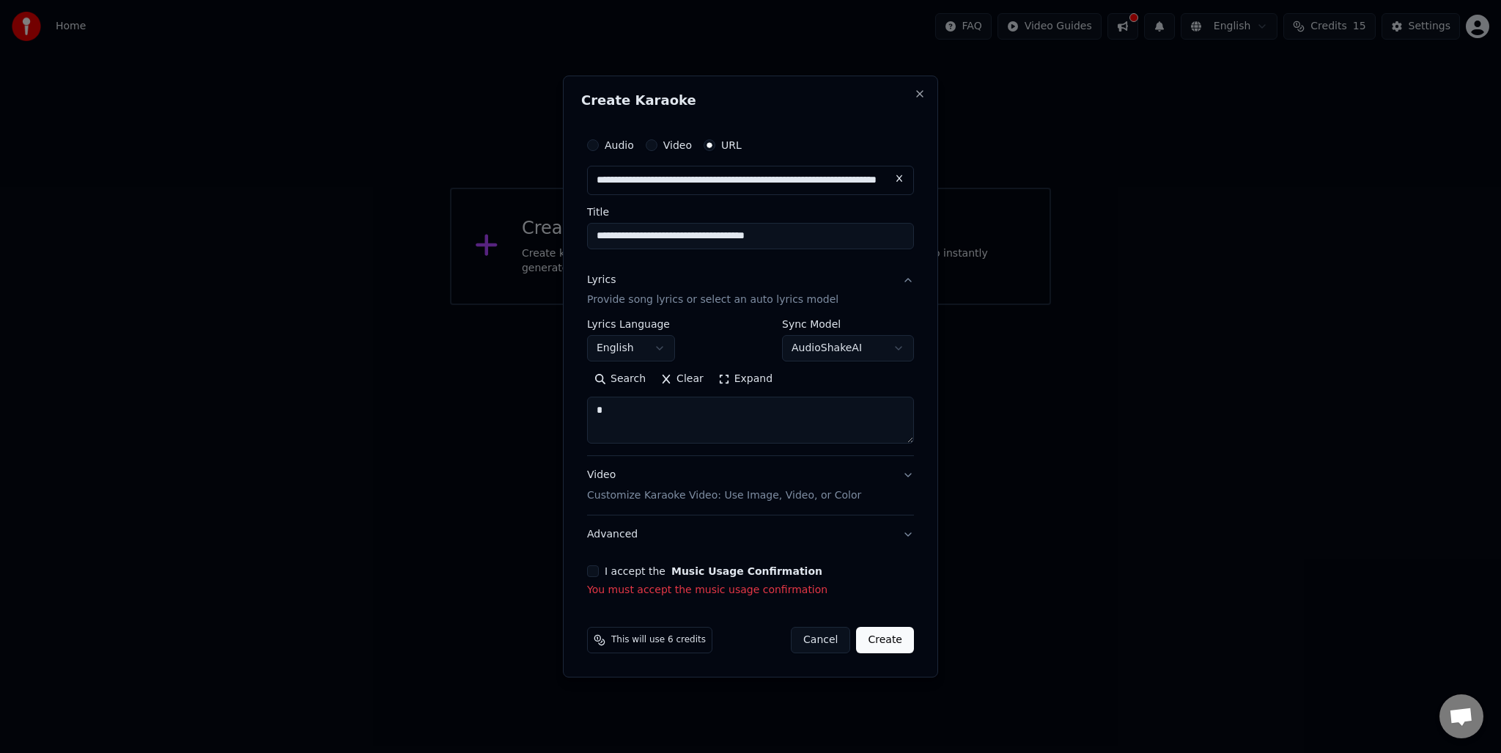
type textarea "*"
click at [901, 641] on button "Create" at bounding box center [885, 640] width 58 height 26
click at [888, 628] on button "Create" at bounding box center [885, 640] width 58 height 26
click at [884, 647] on button "Create" at bounding box center [885, 640] width 58 height 26
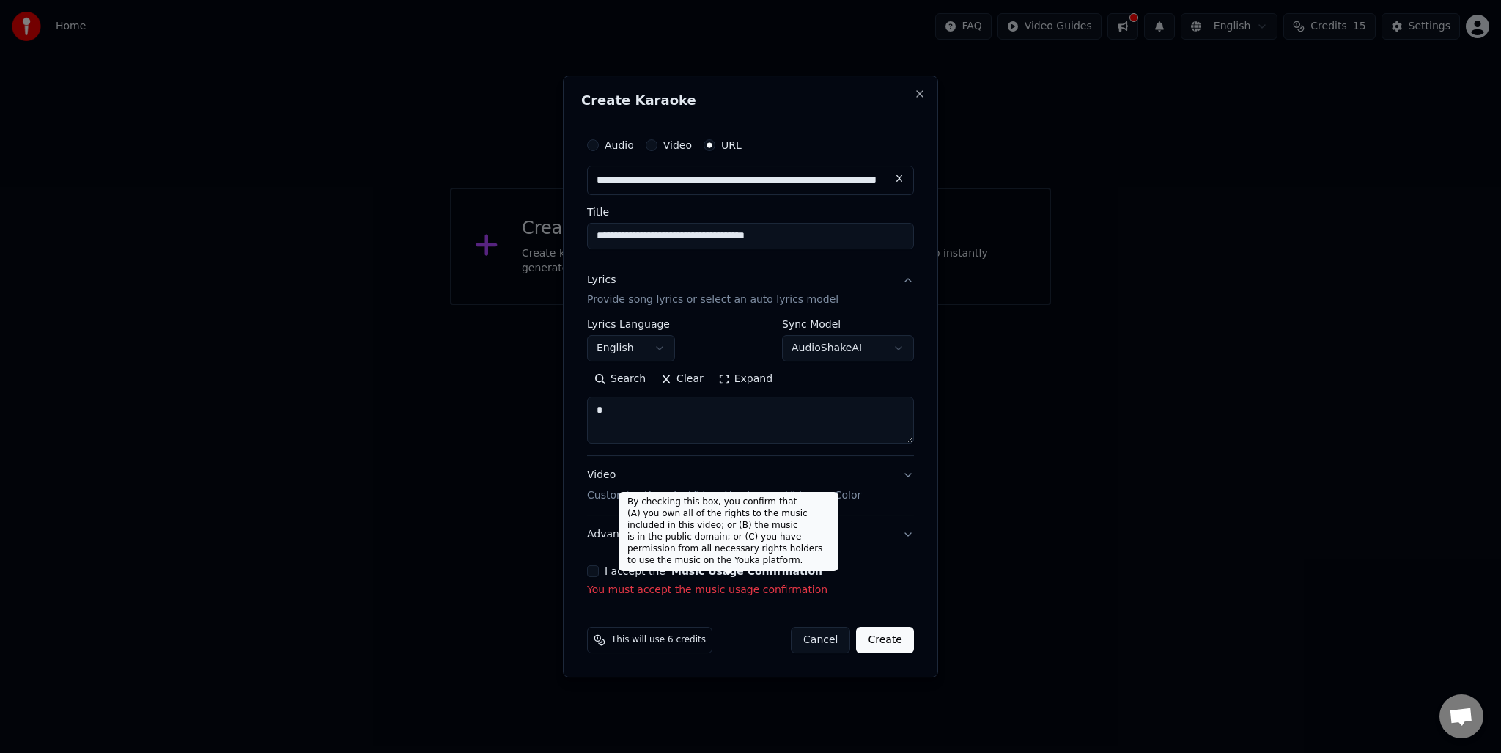
click at [672, 568] on button "Music Usage Confirmation" at bounding box center [746, 571] width 151 height 10
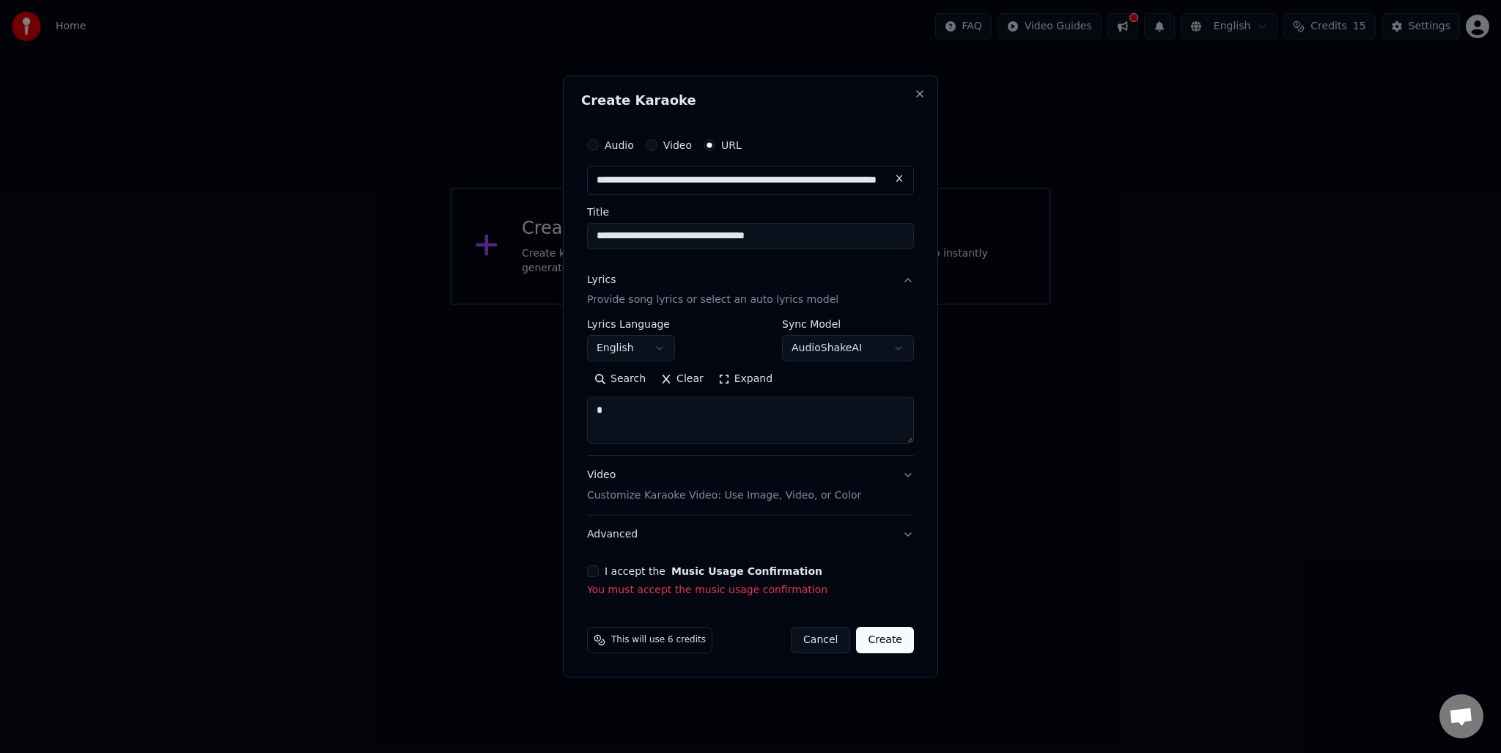
click at [587, 569] on button "I accept the Music Usage Confirmation" at bounding box center [593, 571] width 12 height 12
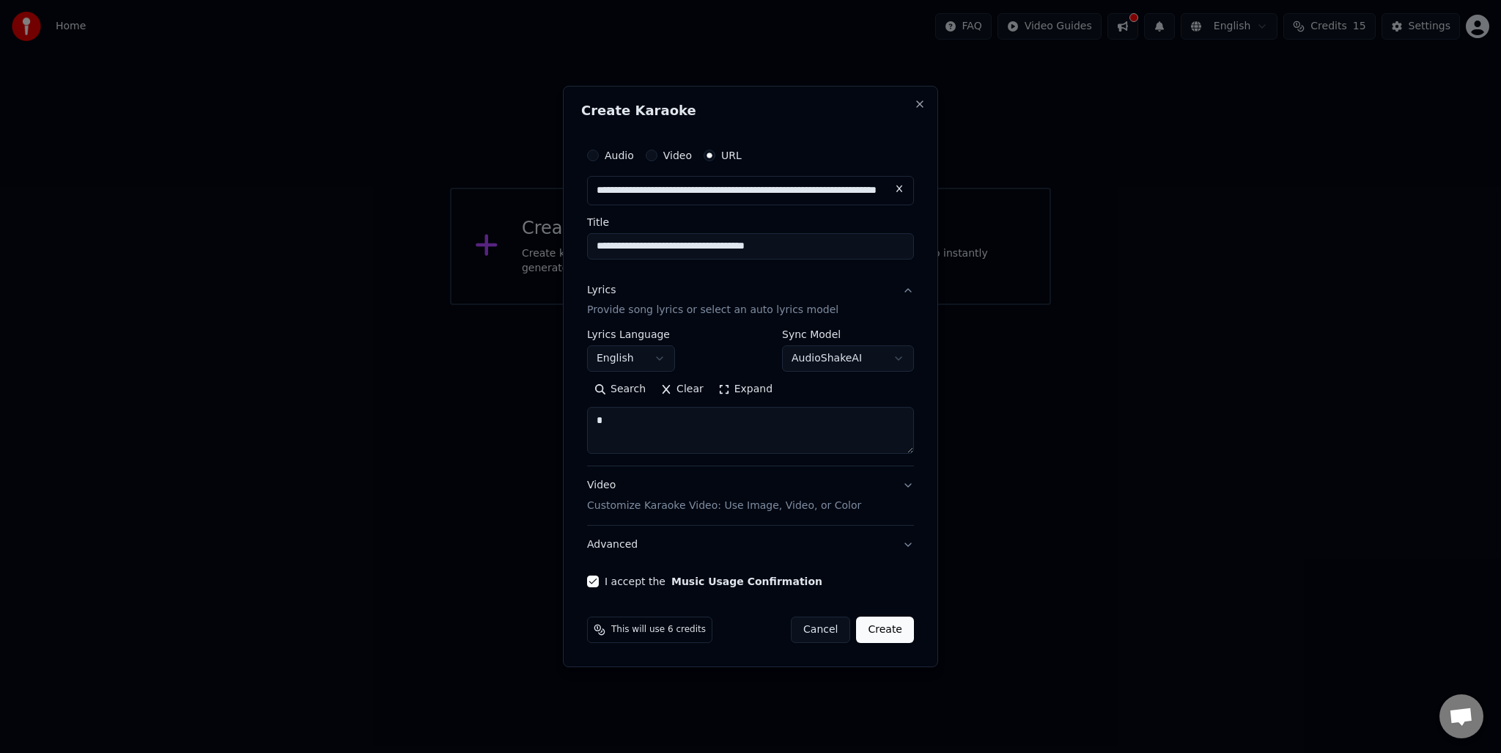
click at [891, 625] on button "Create" at bounding box center [885, 629] width 58 height 26
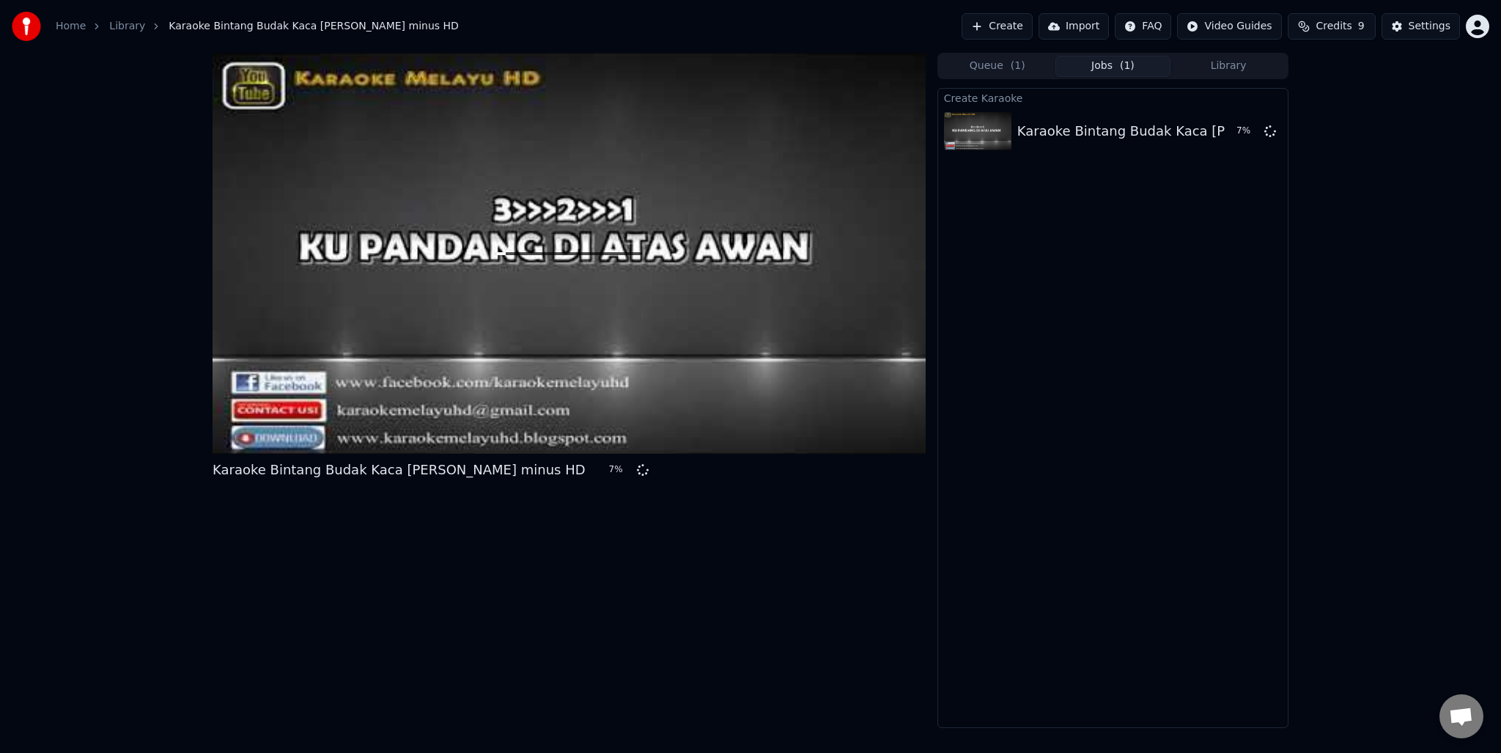
click at [605, 215] on div at bounding box center [569, 253] width 713 height 401
click at [1017, 73] on button "Queue ( 1 )" at bounding box center [998, 66] width 116 height 21
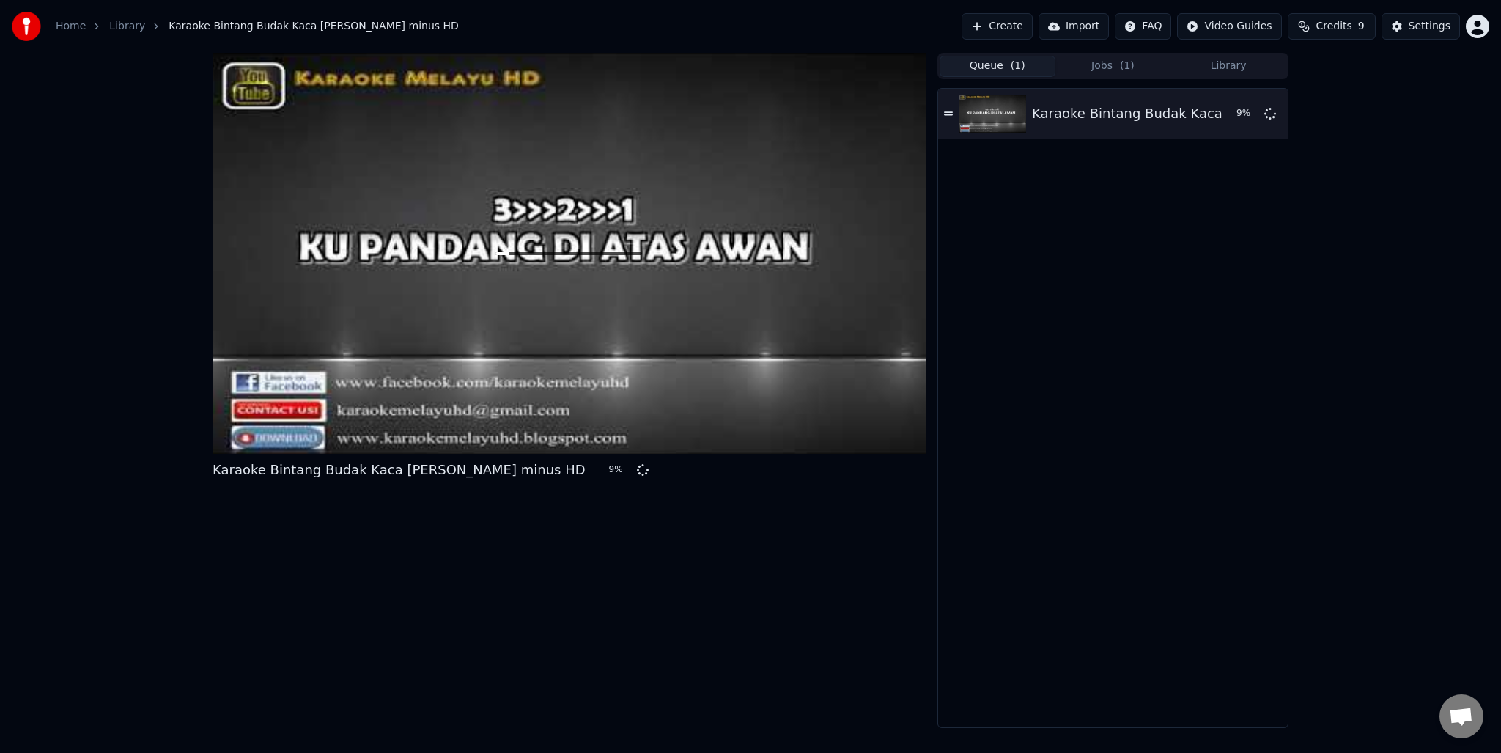
click at [1109, 66] on button "Jobs ( 1 )" at bounding box center [1114, 66] width 116 height 21
